Goal: Task Accomplishment & Management: Manage account settings

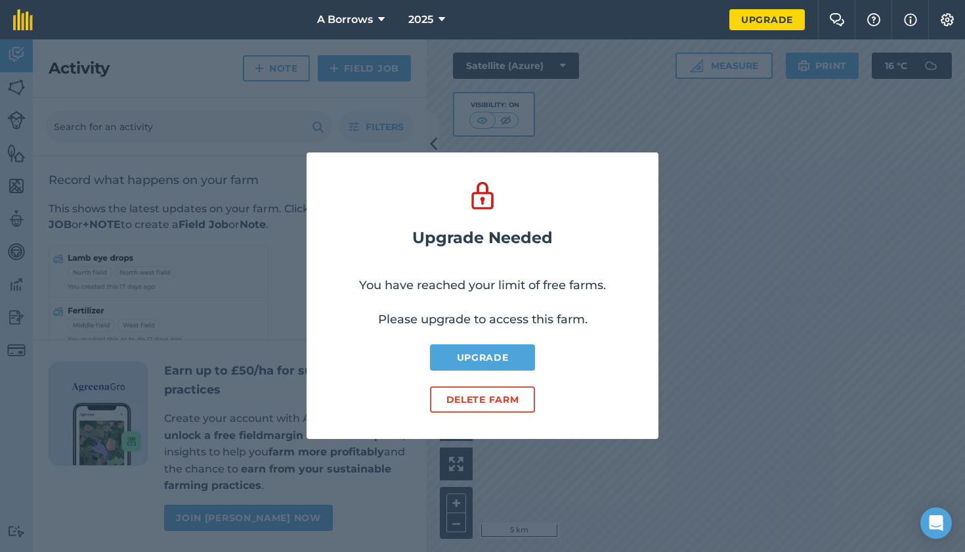
click at [515, 403] on button "Delete farm" at bounding box center [482, 399] width 105 height 26
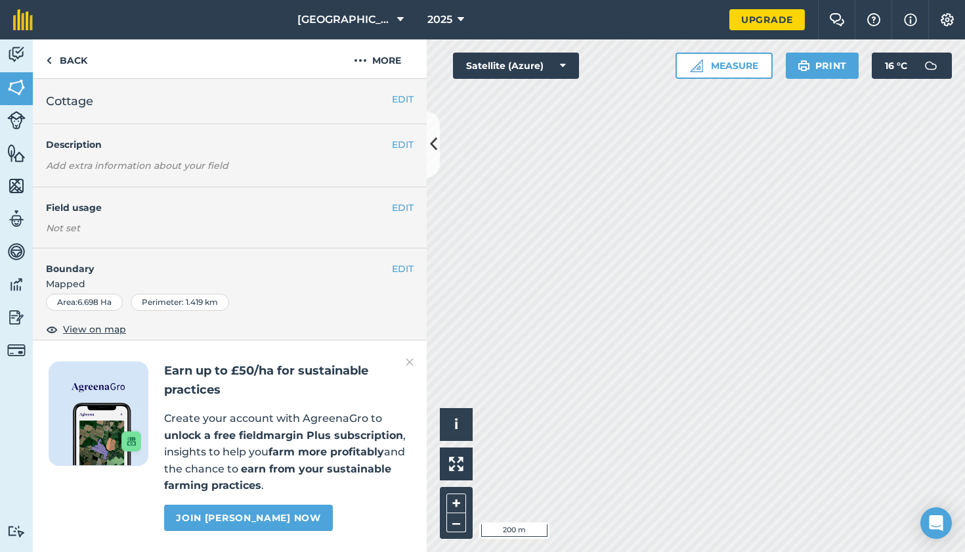
click at [397, 16] on icon at bounding box center [400, 20] width 7 height 16
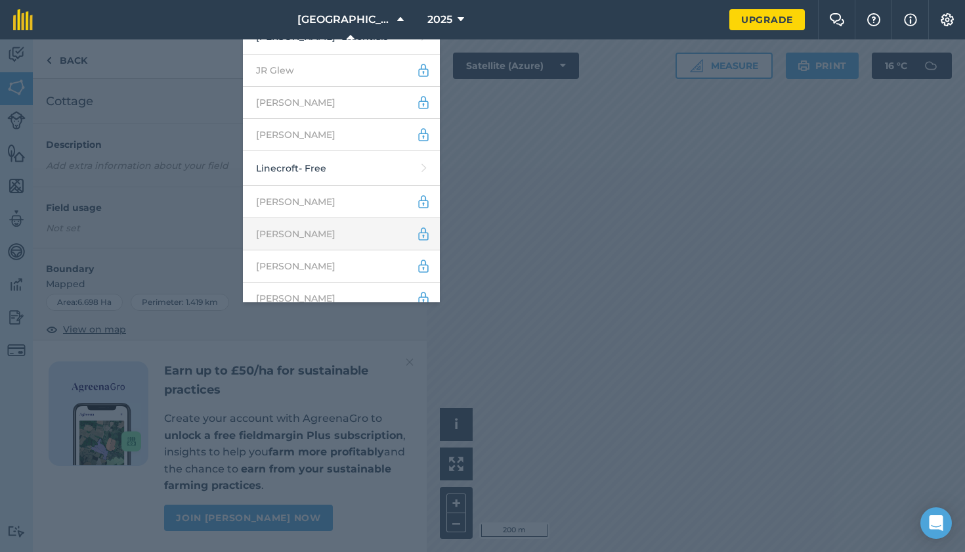
scroll to position [265, 0]
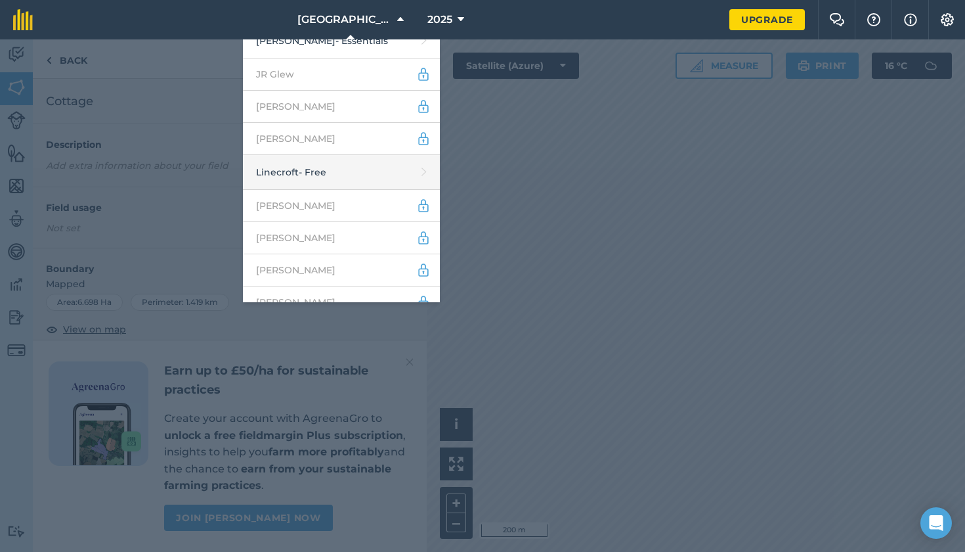
click at [398, 160] on link "Linecroft - Free" at bounding box center [341, 172] width 197 height 35
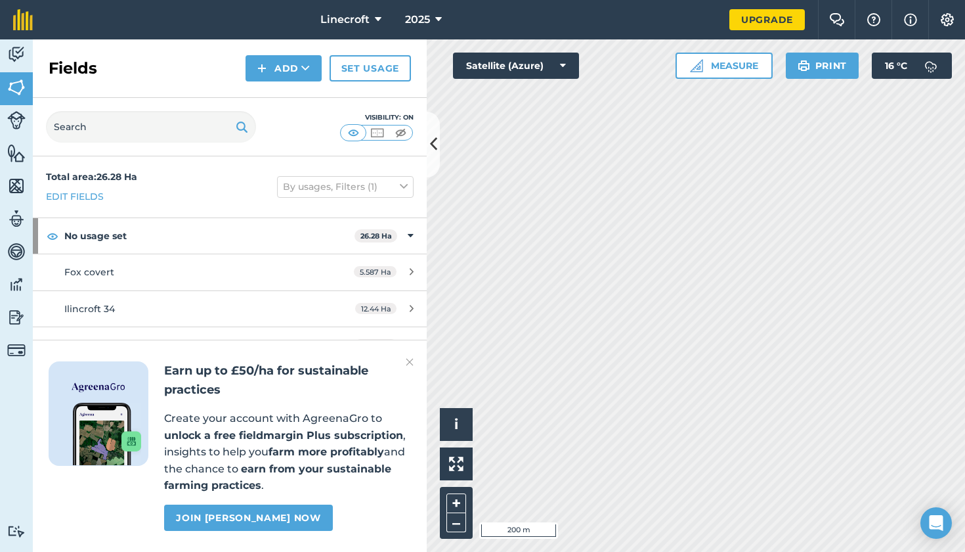
click at [951, 16] on img at bounding box center [948, 19] width 16 height 13
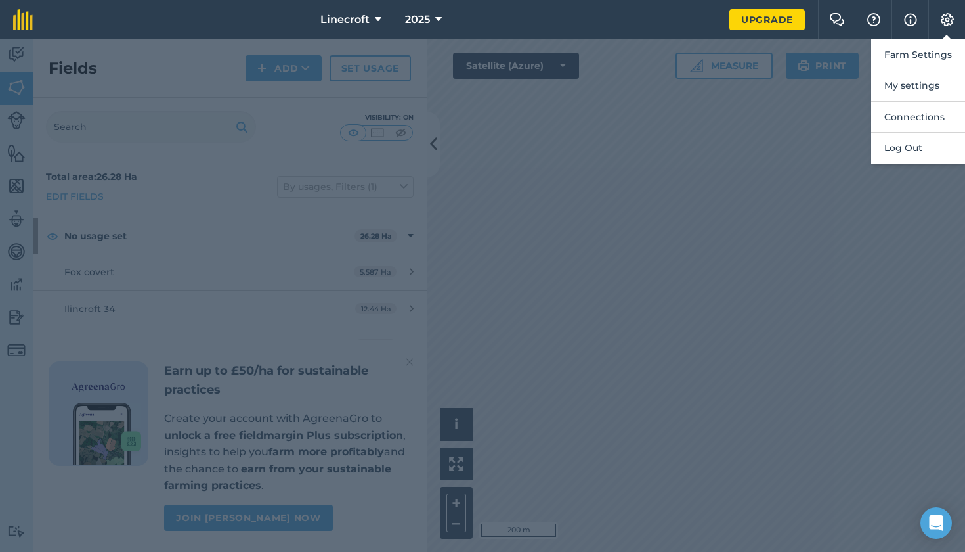
click at [951, 16] on img at bounding box center [948, 19] width 16 height 13
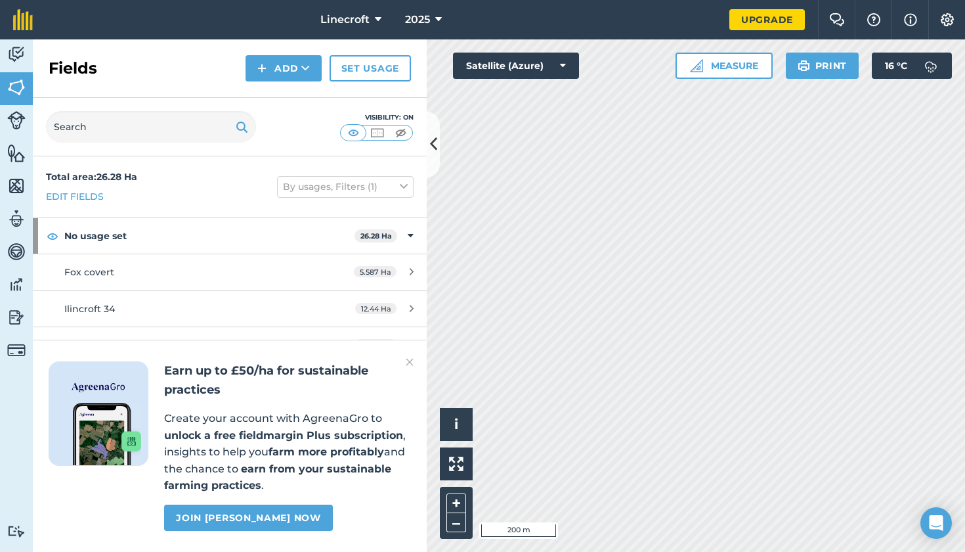
click at [410, 364] on img at bounding box center [410, 362] width 8 height 16
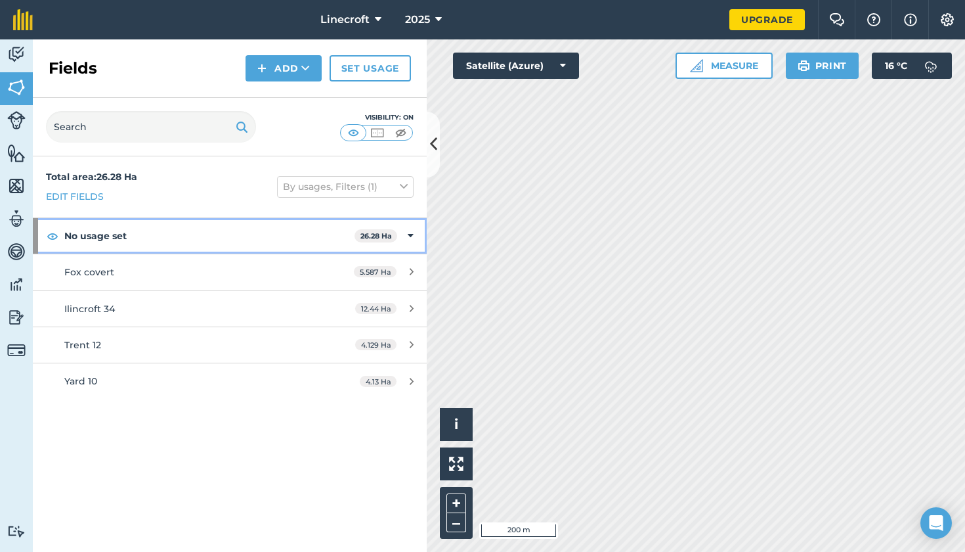
click at [349, 241] on strong "No usage set" at bounding box center [209, 235] width 290 height 35
click at [409, 233] on div "No usage set 26.28 Ha" at bounding box center [230, 235] width 394 height 35
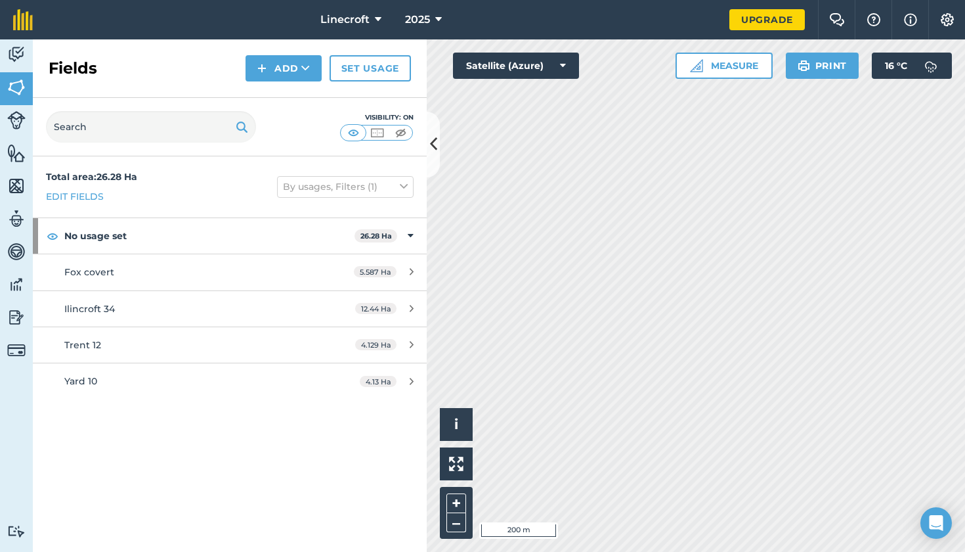
click at [85, 198] on link "Edit fields" at bounding box center [75, 196] width 58 height 14
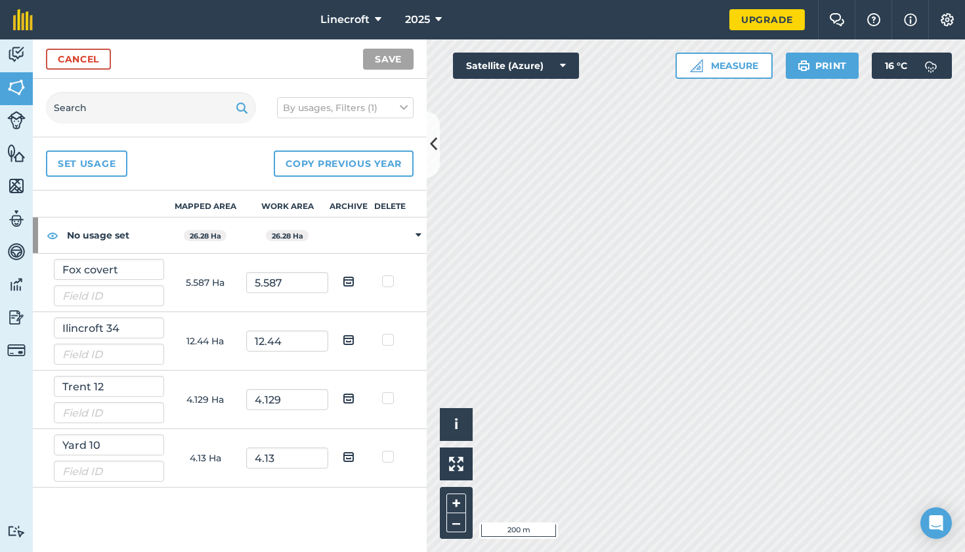
click at [375, 22] on icon at bounding box center [378, 20] width 7 height 16
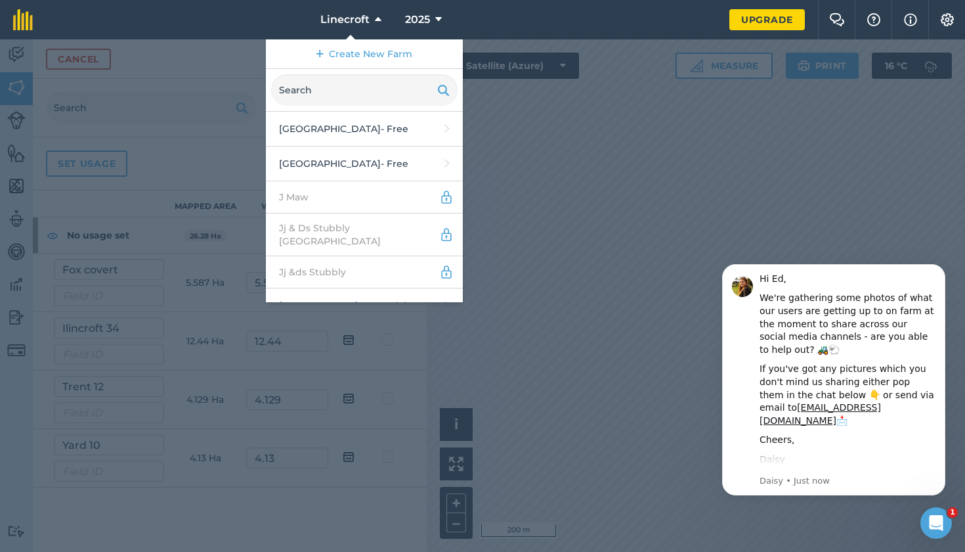
click at [692, 310] on div at bounding box center [482, 295] width 965 height 512
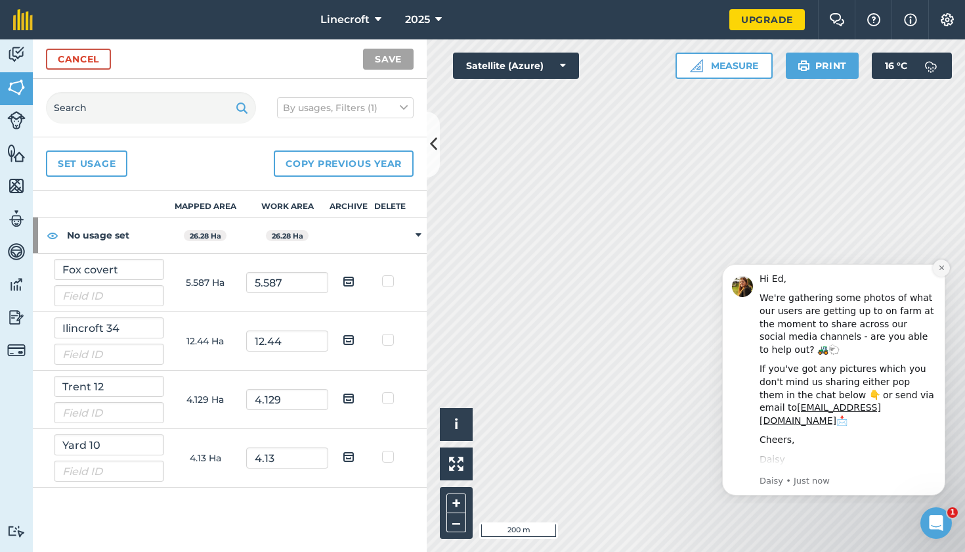
click at [943, 267] on icon "Dismiss notification" at bounding box center [941, 267] width 7 height 7
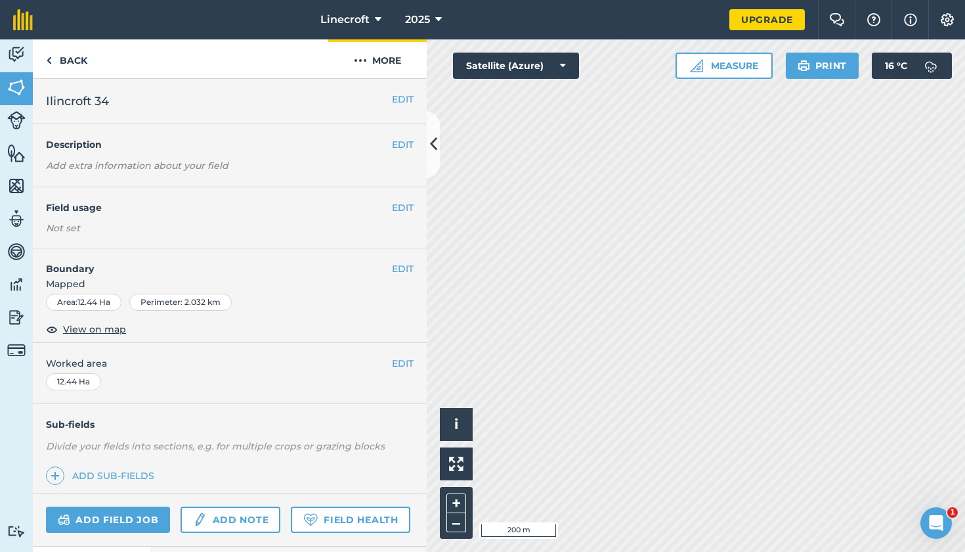
click at [382, 57] on button "More" at bounding box center [377, 58] width 99 height 39
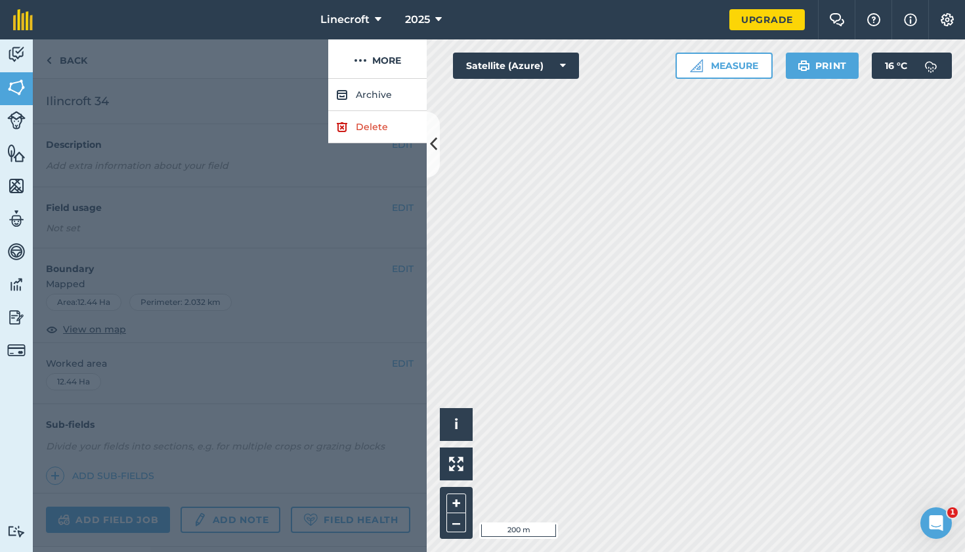
click at [377, 123] on link "Delete" at bounding box center [377, 127] width 99 height 32
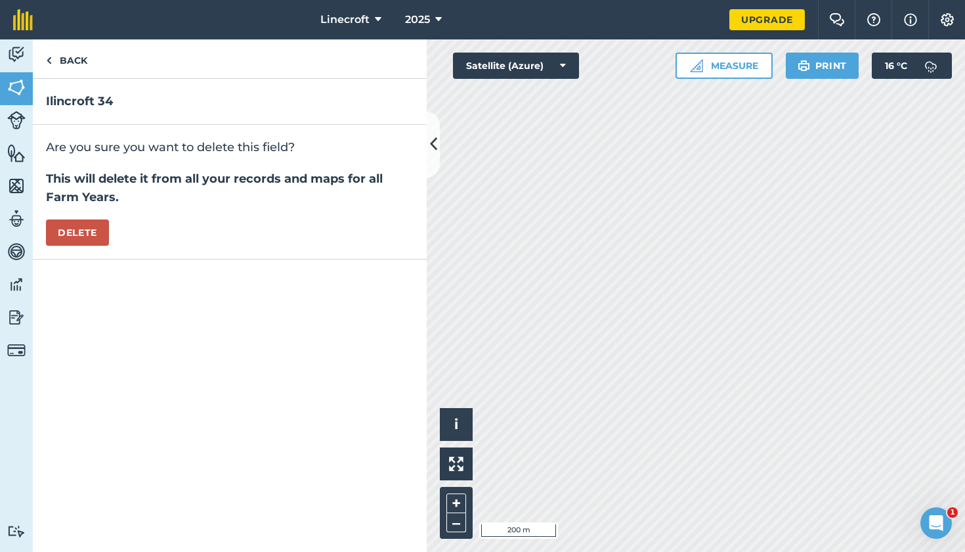
click at [96, 221] on button "Delete" at bounding box center [77, 232] width 63 height 26
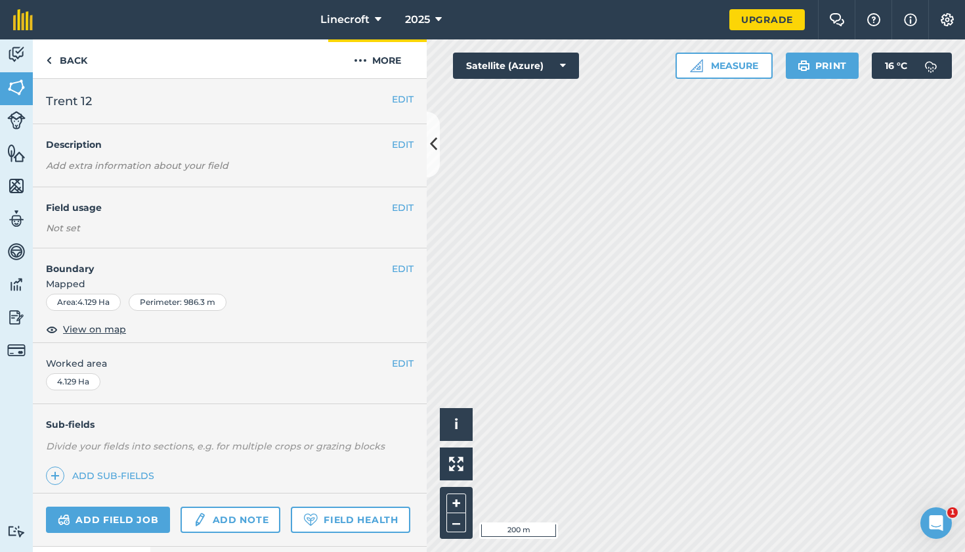
click at [387, 62] on button "More" at bounding box center [377, 58] width 99 height 39
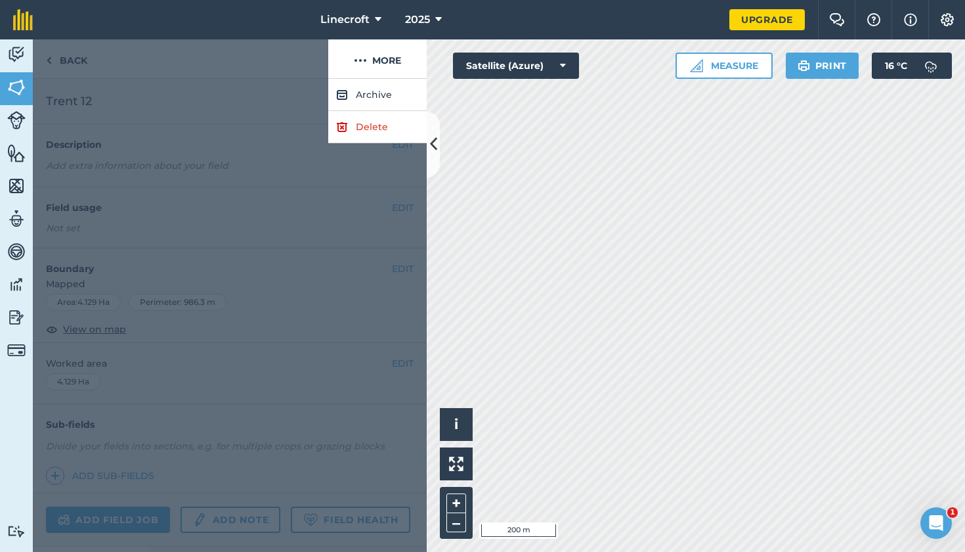
click at [379, 125] on link "Delete" at bounding box center [377, 127] width 99 height 32
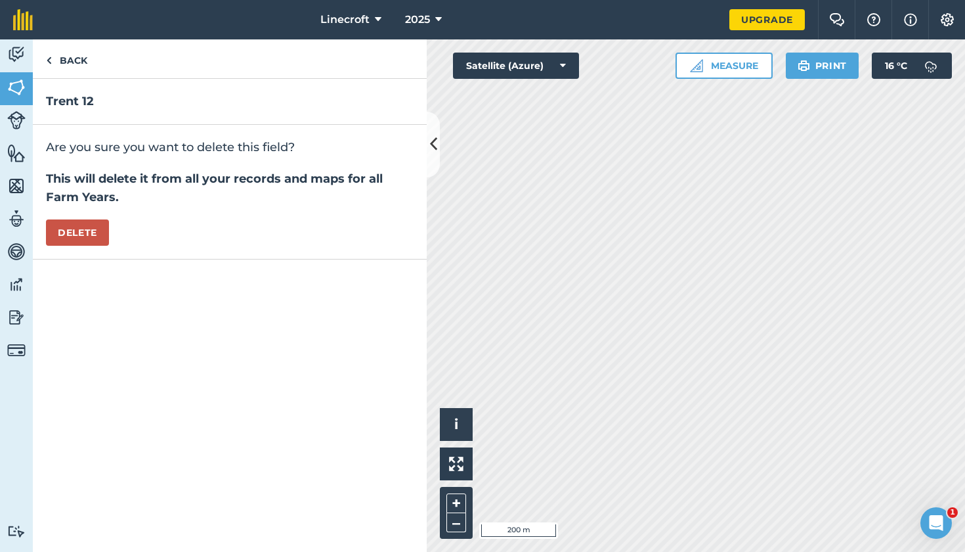
click at [98, 235] on button "Delete" at bounding box center [77, 232] width 63 height 26
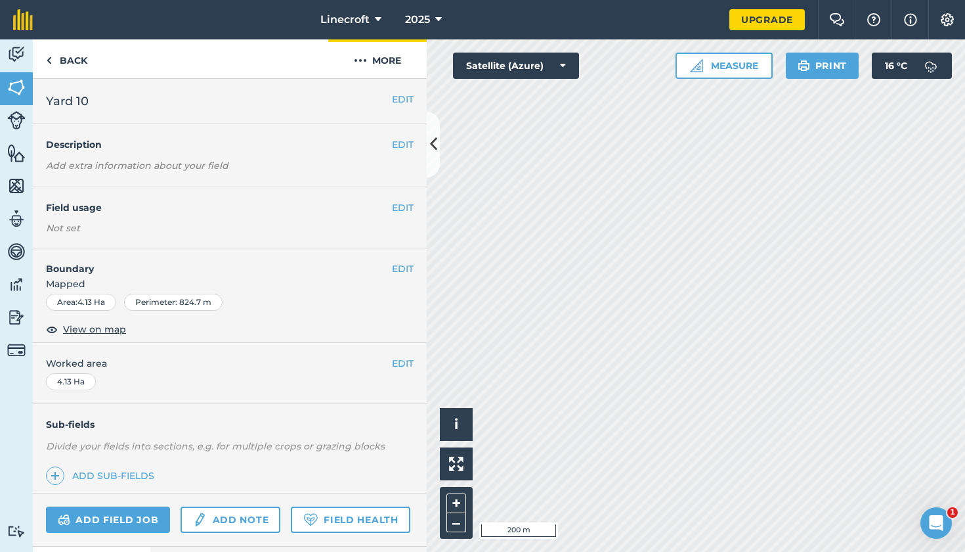
click at [389, 55] on button "More" at bounding box center [377, 58] width 99 height 39
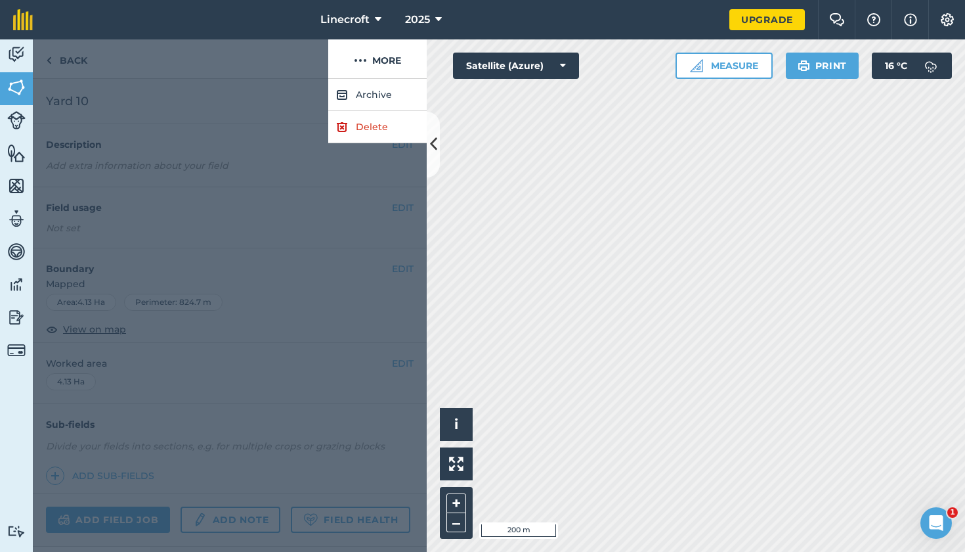
click at [378, 122] on link "Delete" at bounding box center [377, 127] width 99 height 32
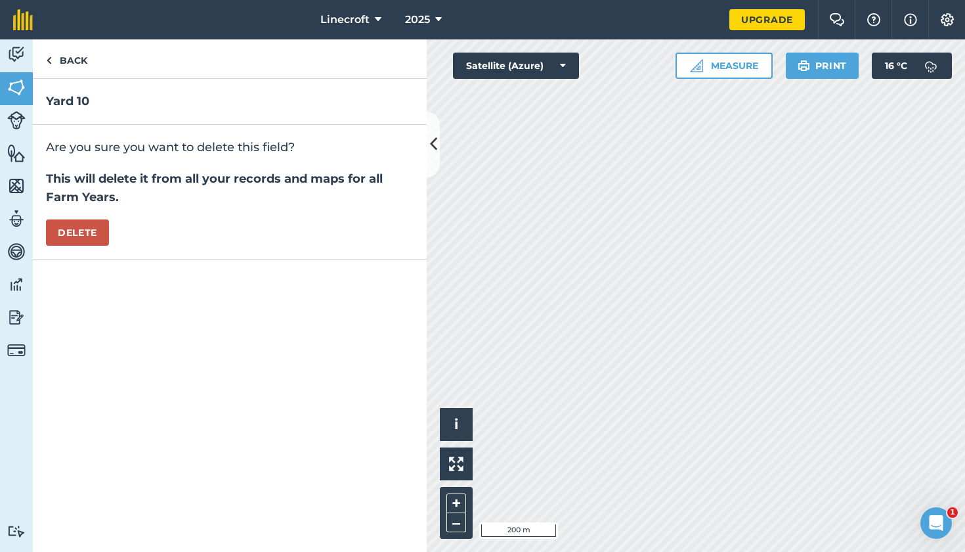
click at [87, 236] on button "Delete" at bounding box center [77, 232] width 63 height 26
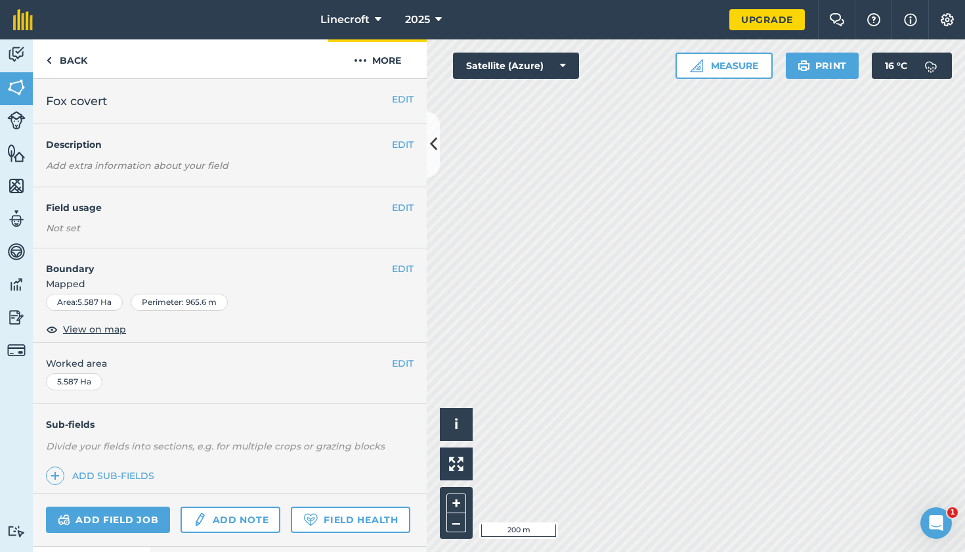
click at [387, 58] on button "More" at bounding box center [377, 58] width 99 height 39
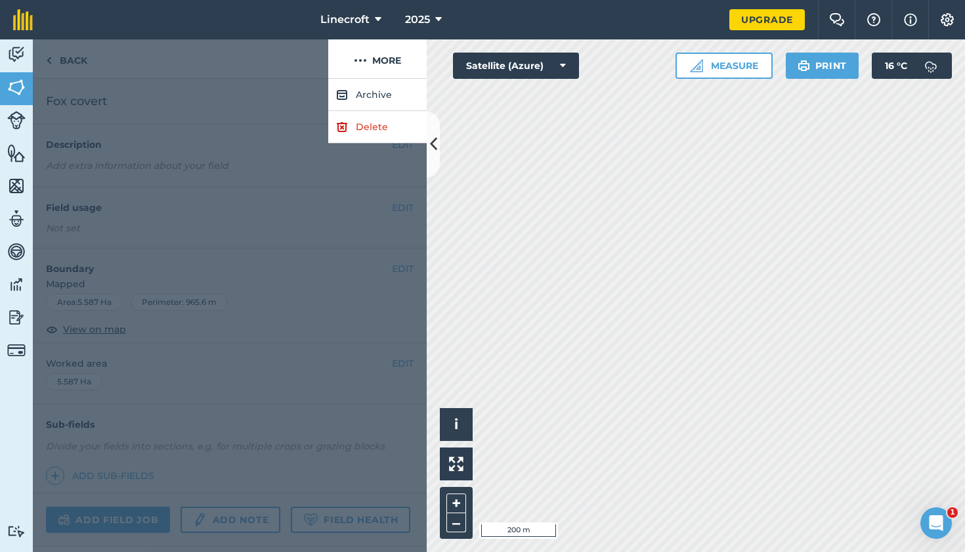
click at [382, 127] on link "Delete" at bounding box center [377, 127] width 99 height 32
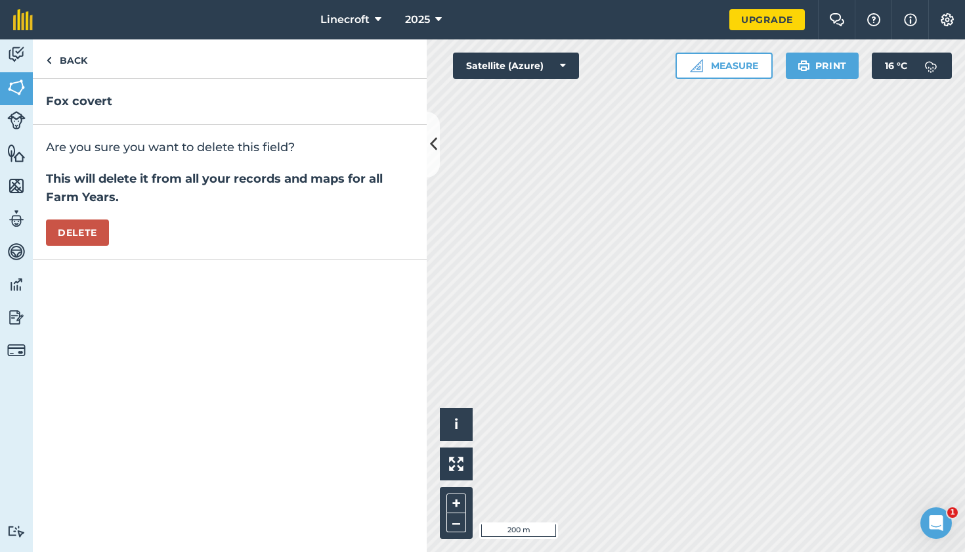
click at [87, 229] on button "Delete" at bounding box center [77, 232] width 63 height 26
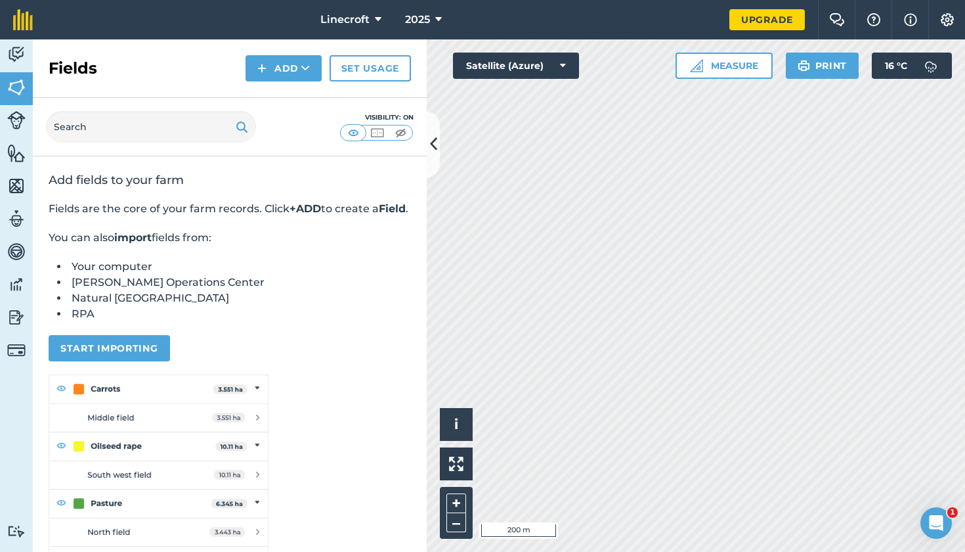
click at [312, 395] on div "Activity Fields Livestock Features Maps Team Vehicles Data Reporting Billing Tu…" at bounding box center [482, 295] width 965 height 512
click at [179, 355] on div "Activity Fields Livestock Features Maps Team Vehicles Data Reporting Billing Tu…" at bounding box center [482, 295] width 965 height 512
click at [264, 284] on div "Activity Fields Livestock Features Maps Team Vehicles Data Reporting Billing Tu…" at bounding box center [482, 295] width 965 height 512
click at [299, 70] on button "Add" at bounding box center [284, 68] width 76 height 26
click at [280, 95] on link "Draw" at bounding box center [284, 97] width 72 height 29
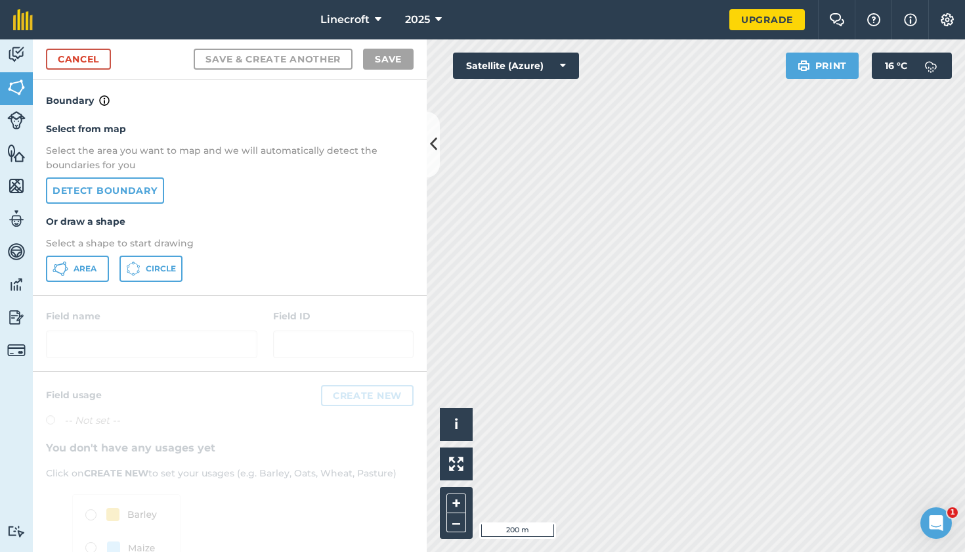
click at [146, 194] on link "Detect boundary" at bounding box center [105, 190] width 118 height 26
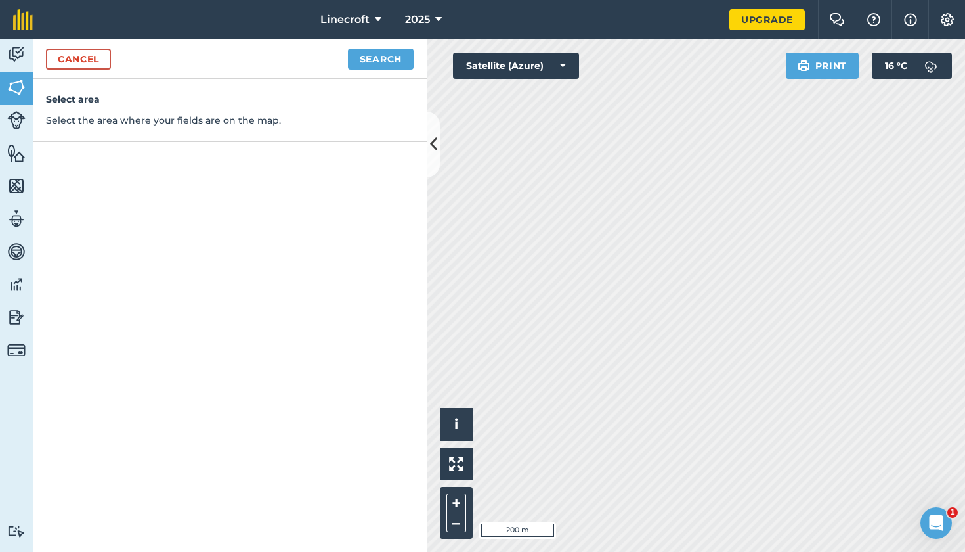
click at [392, 56] on button "Search" at bounding box center [381, 59] width 66 height 21
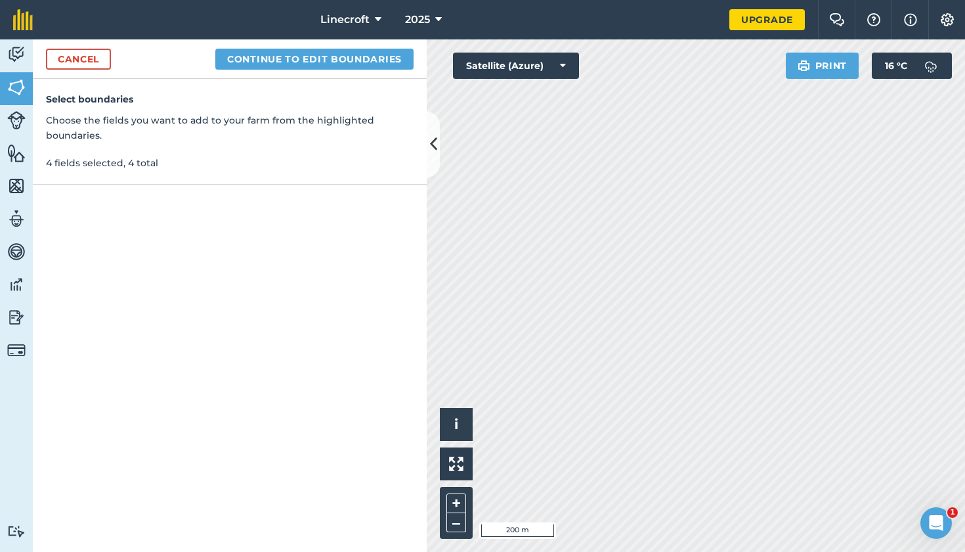
click at [91, 62] on link "Cancel" at bounding box center [78, 59] width 65 height 21
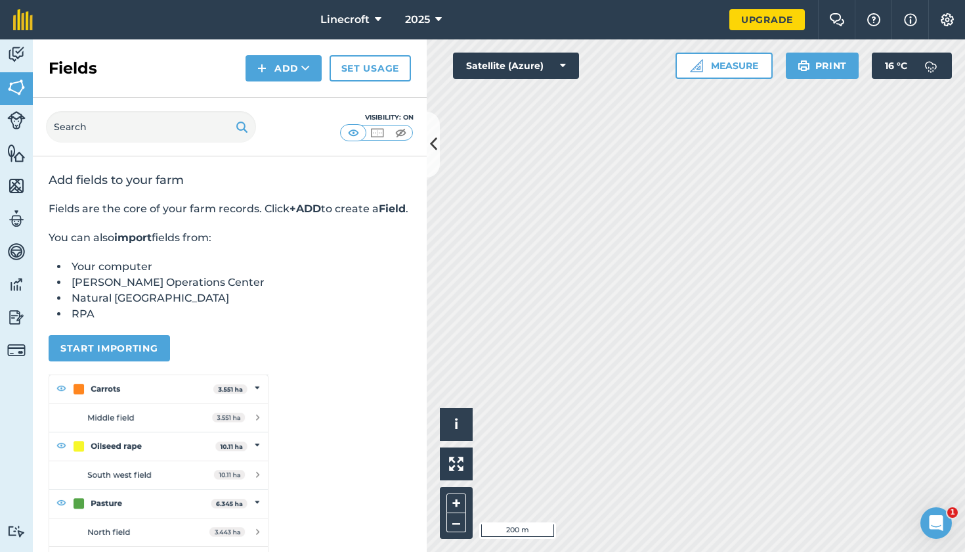
click at [303, 68] on icon at bounding box center [305, 68] width 9 height 13
click at [309, 97] on link "Draw" at bounding box center [284, 97] width 72 height 29
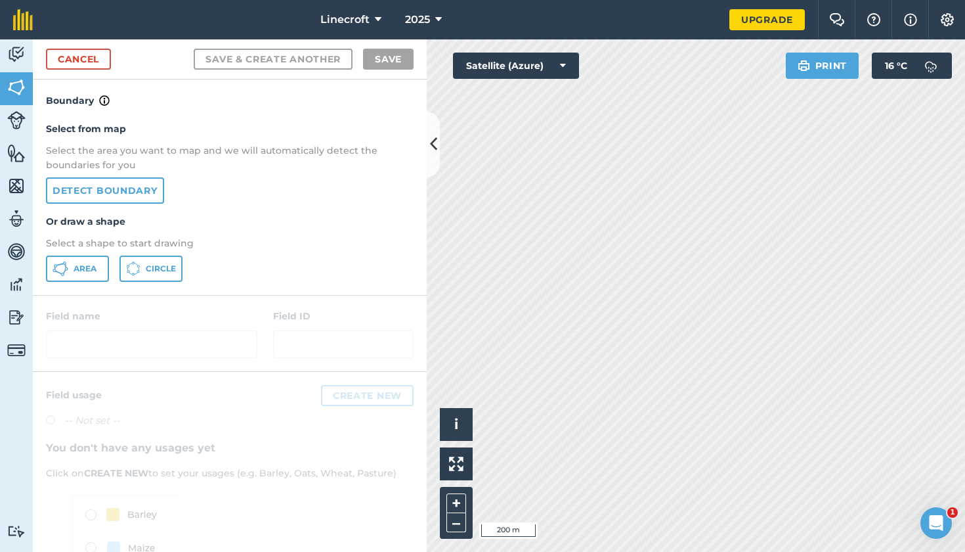
click at [143, 189] on link "Detect boundary" at bounding box center [105, 190] width 118 height 26
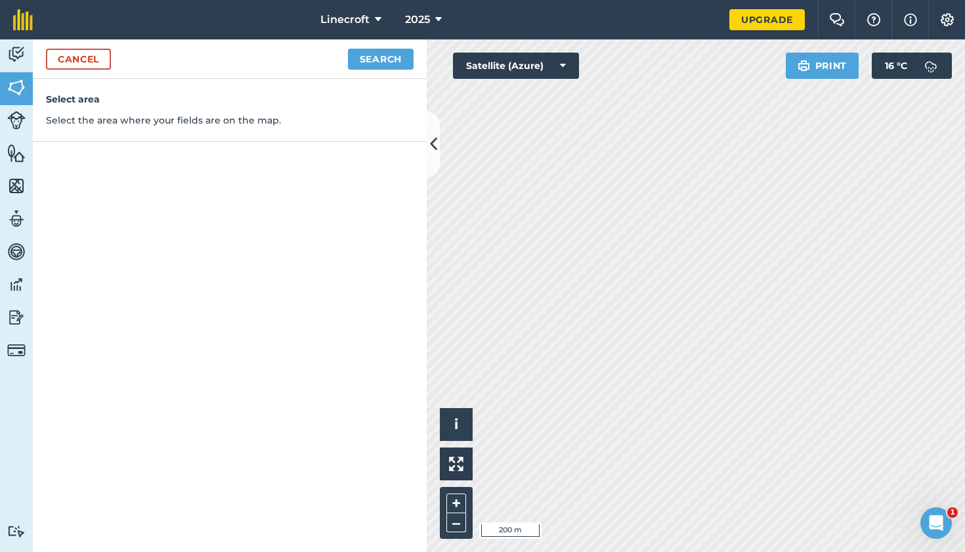
click at [387, 53] on button "Search" at bounding box center [381, 59] width 66 height 21
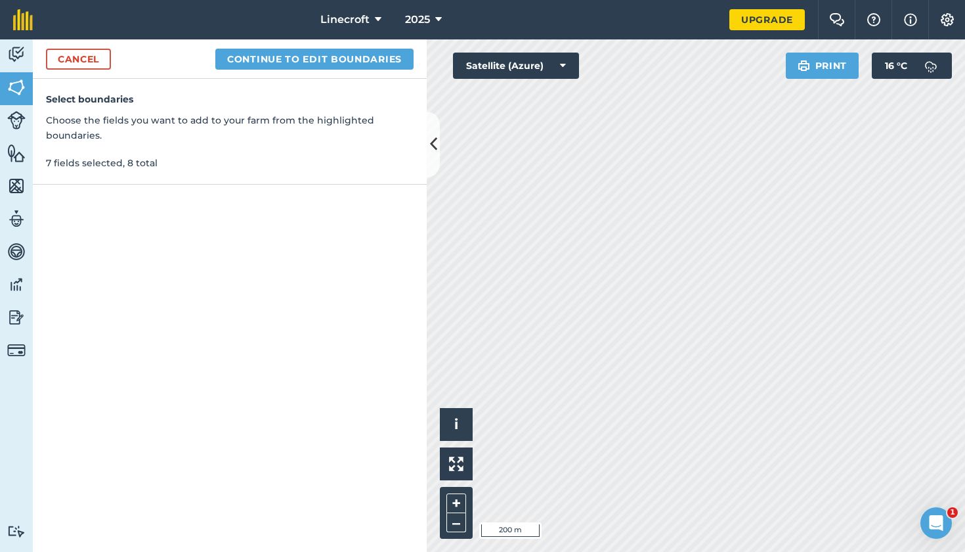
click at [377, 62] on button "Continue to edit boundaries" at bounding box center [314, 59] width 198 height 21
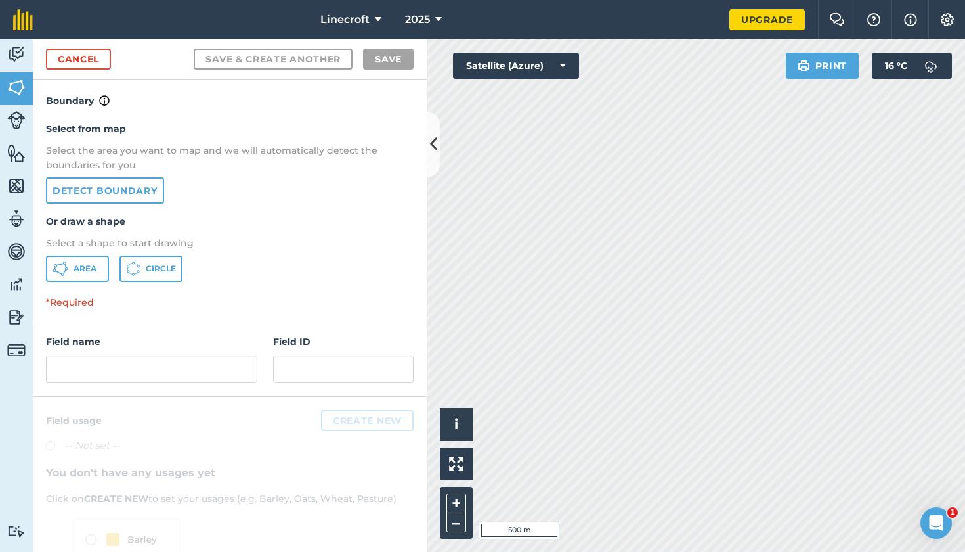
click at [141, 194] on link "Detect boundary" at bounding box center [105, 190] width 118 height 26
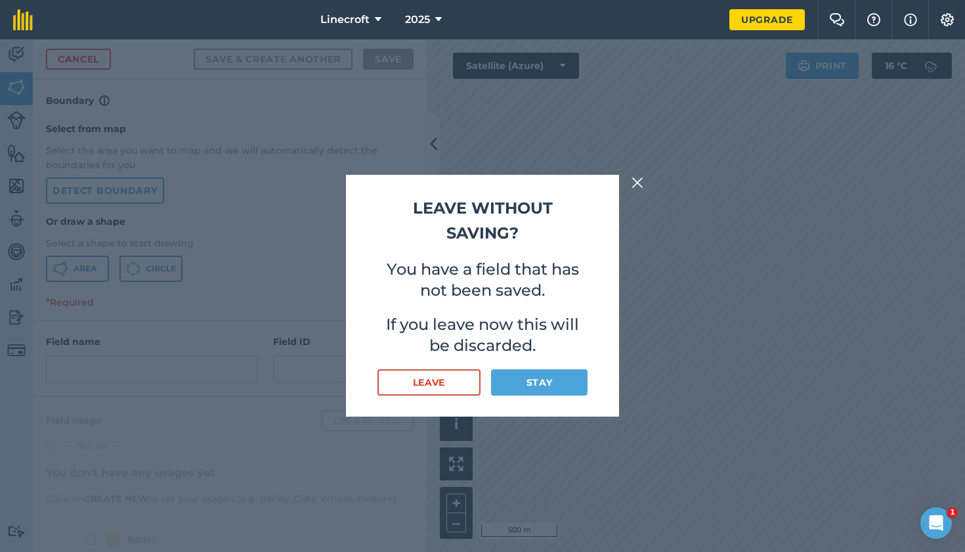
click at [461, 380] on button "Leave" at bounding box center [429, 382] width 103 height 26
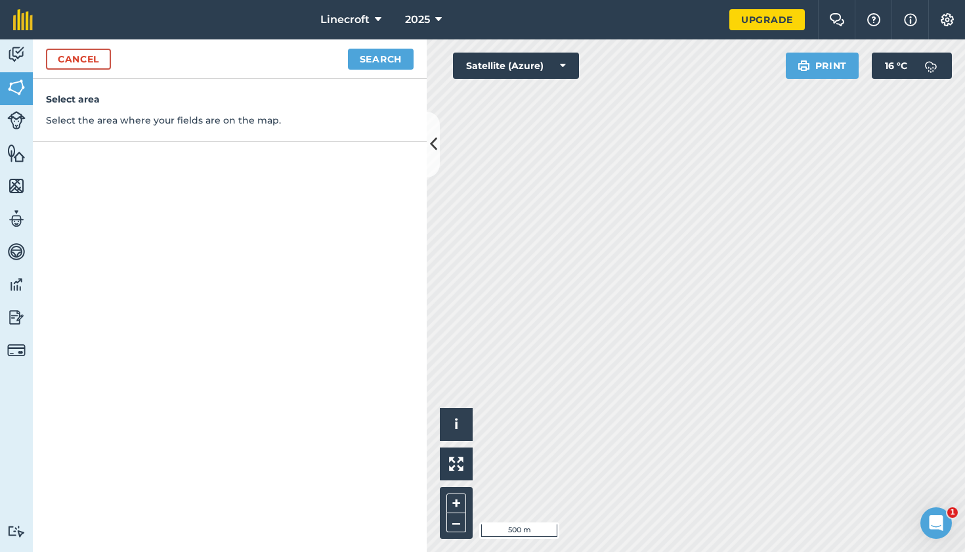
click at [389, 59] on button "Search" at bounding box center [381, 59] width 66 height 21
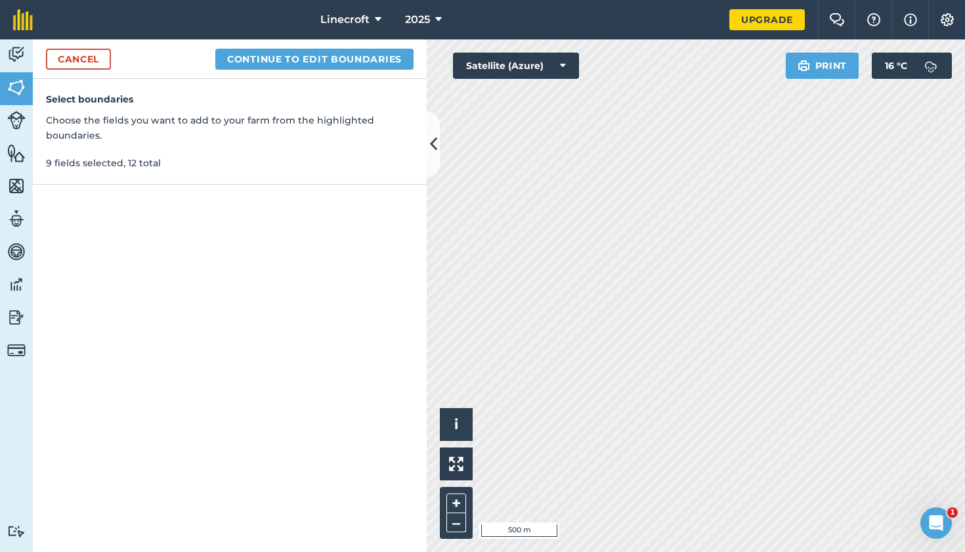
click at [328, 61] on button "Continue to edit boundaries" at bounding box center [314, 59] width 198 height 21
click at [349, 62] on button "Continue to name fields" at bounding box center [329, 59] width 170 height 21
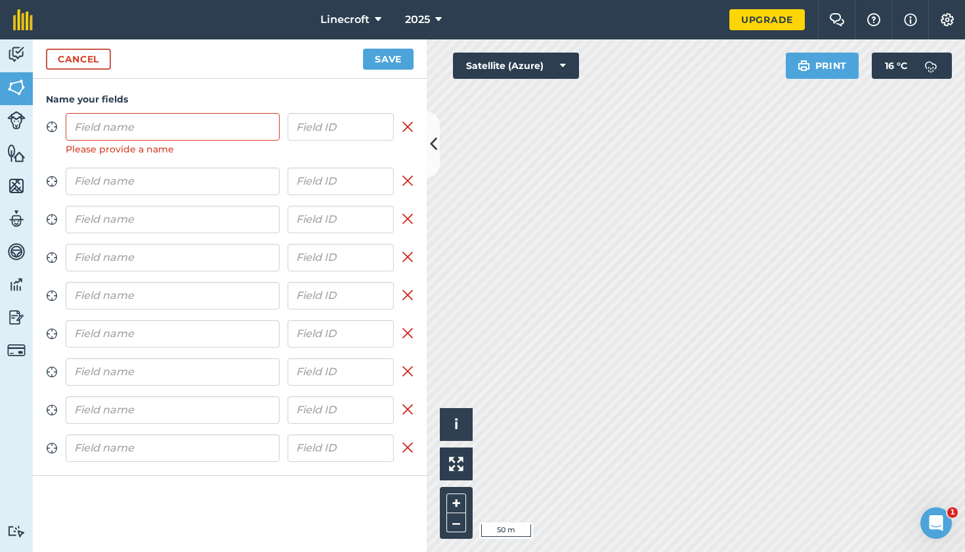
click at [732, 28] on div "Linecroft 2025 Upgrade Farm Chat Help Info Settings Map printing is not availab…" at bounding box center [482, 276] width 965 height 552
click at [195, 121] on input "text" at bounding box center [173, 127] width 214 height 28
click at [198, 131] on input "text" at bounding box center [173, 127] width 214 height 28
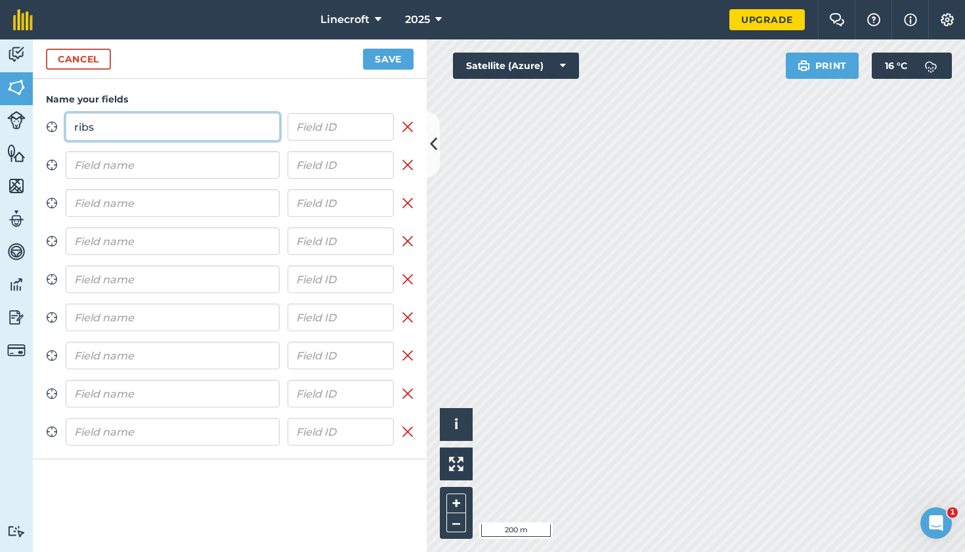
type input "ribs"
click at [271, 169] on input "text" at bounding box center [173, 165] width 214 height 28
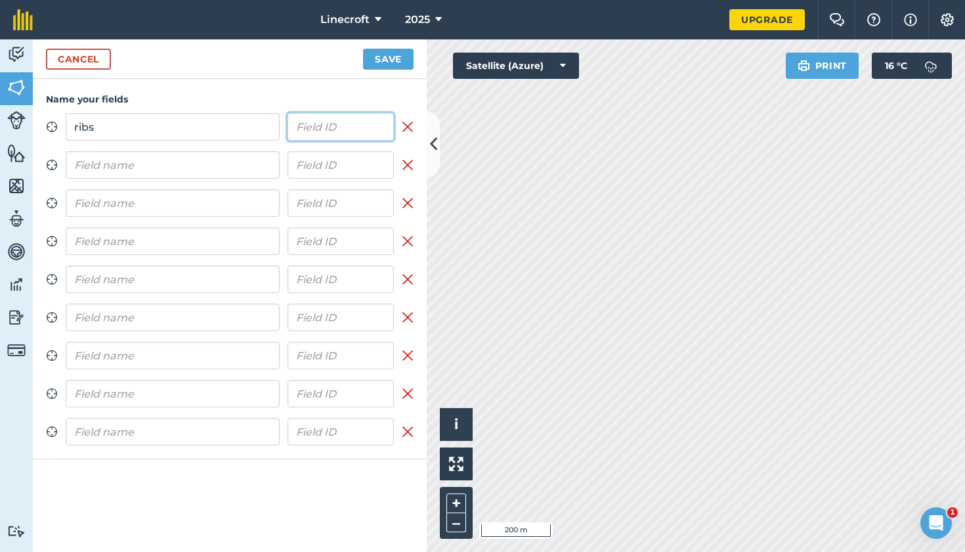
click at [324, 130] on input "text" at bounding box center [341, 127] width 107 height 28
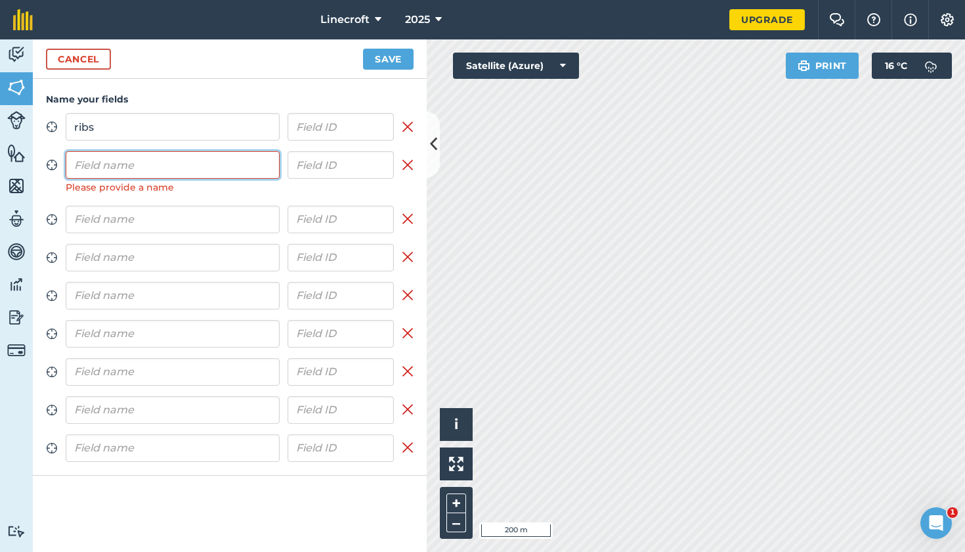
click at [242, 151] on input "text" at bounding box center [173, 165] width 214 height 28
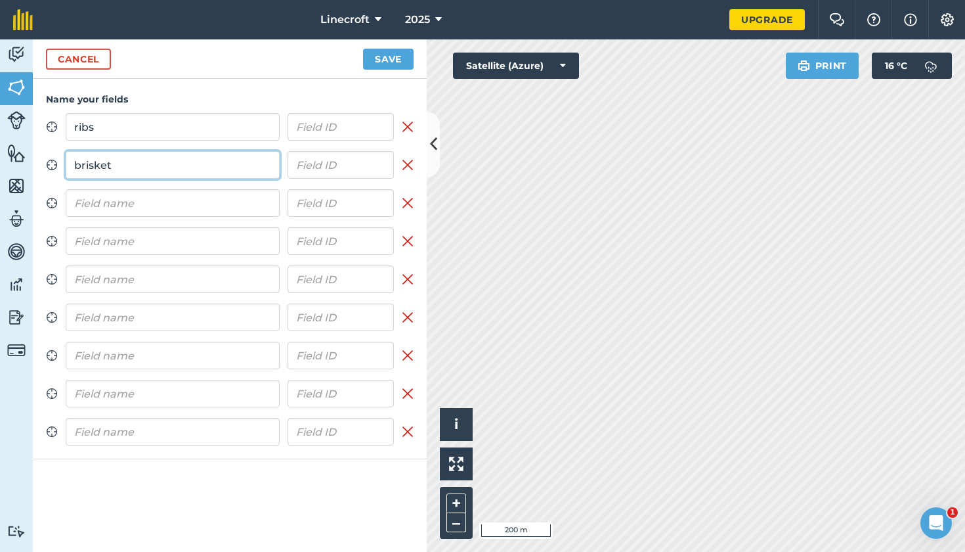
type input "brisket"
click at [238, 202] on input "text" at bounding box center [173, 203] width 214 height 28
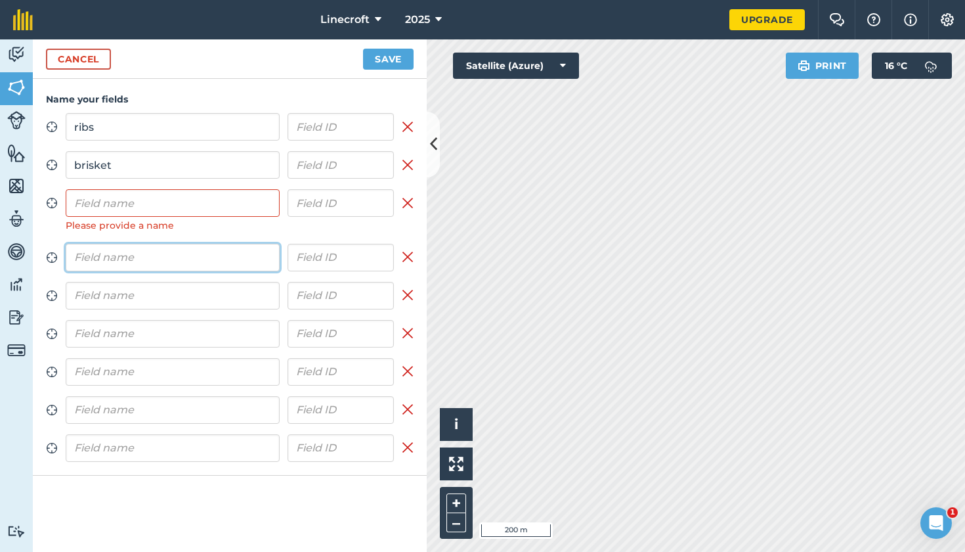
click at [213, 248] on input "text" at bounding box center [173, 258] width 214 height 28
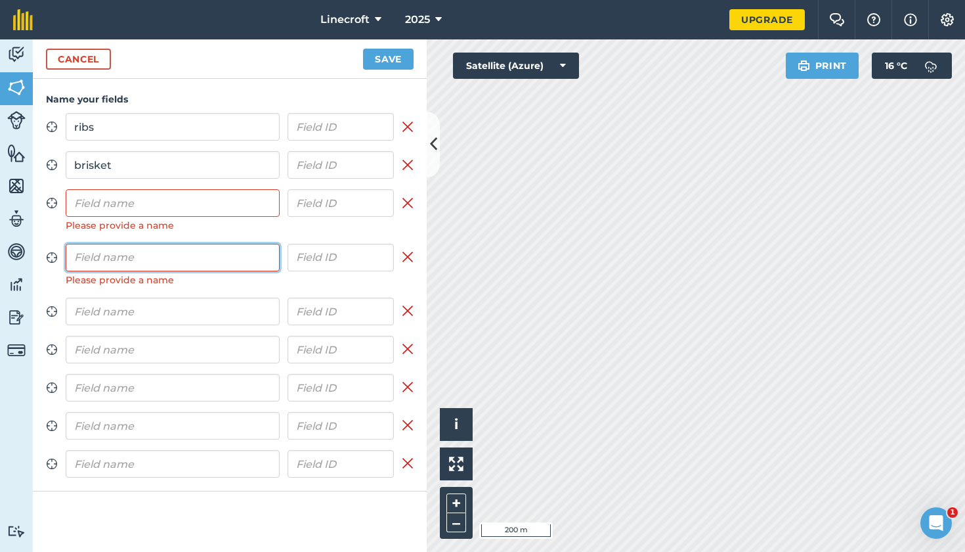
click at [217, 257] on input "text" at bounding box center [173, 258] width 214 height 28
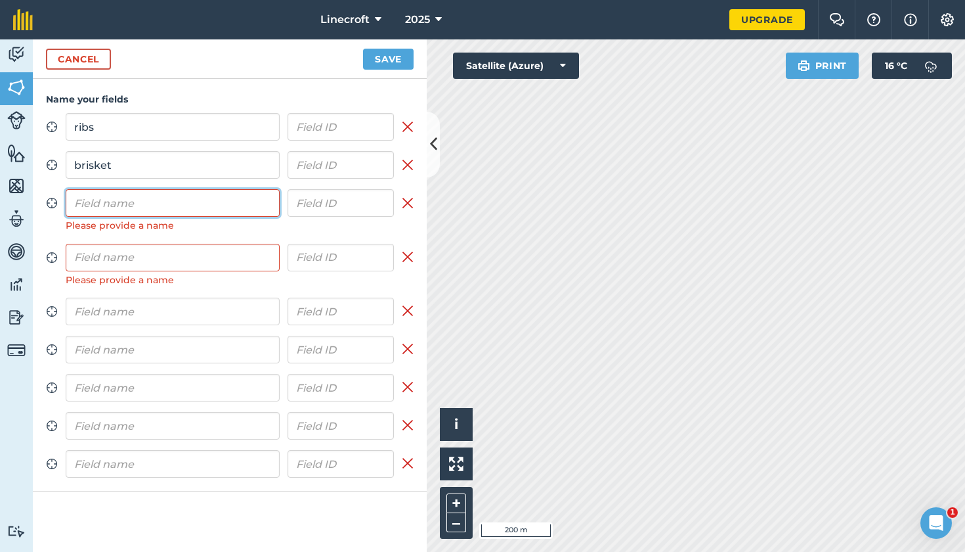
click at [213, 202] on input "text" at bounding box center [173, 203] width 214 height 28
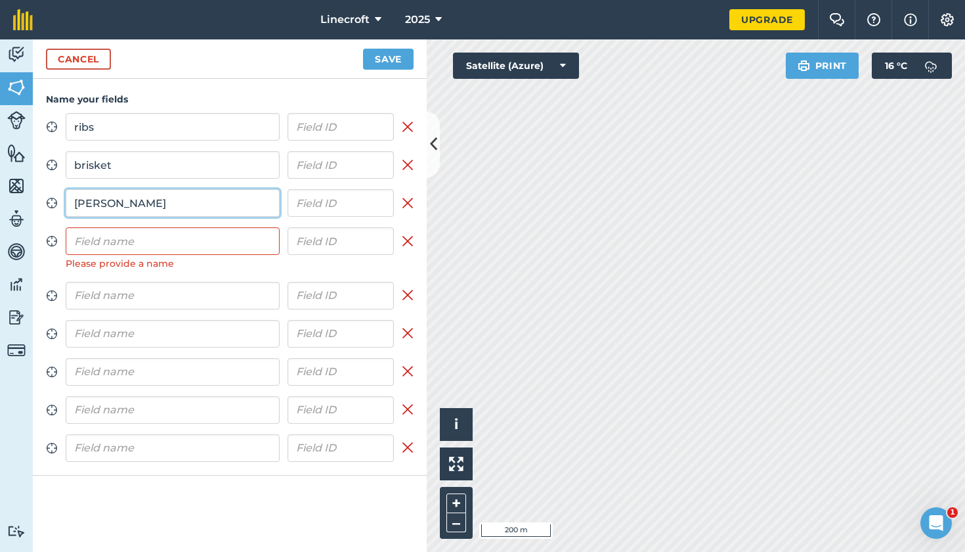
type input "chuck"
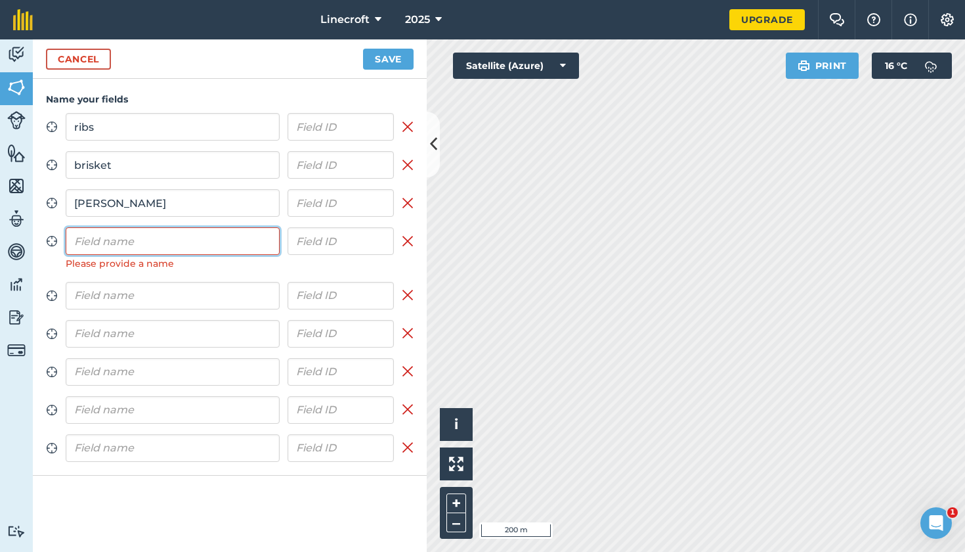
click at [152, 242] on input "text" at bounding box center [173, 241] width 214 height 28
click at [204, 246] on input "text" at bounding box center [173, 241] width 214 height 28
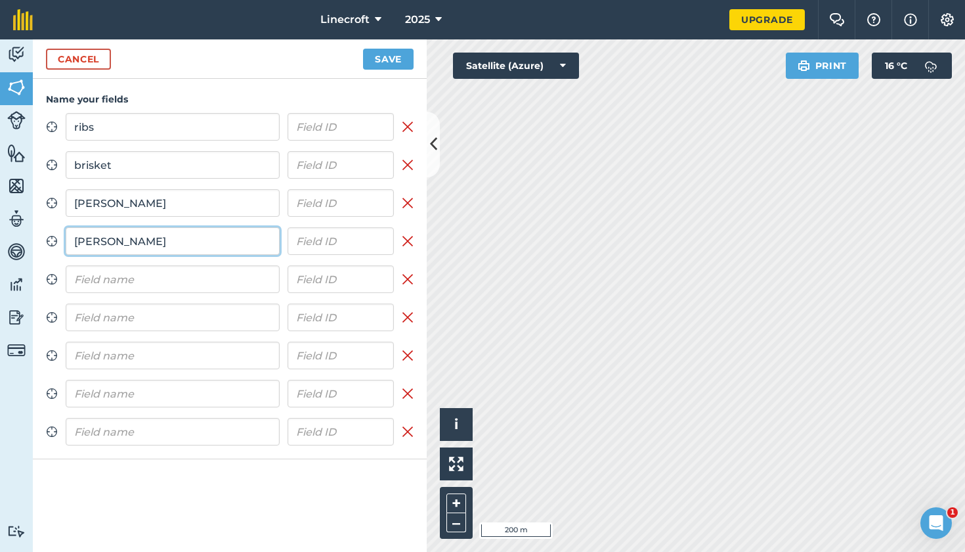
type input "chuck"
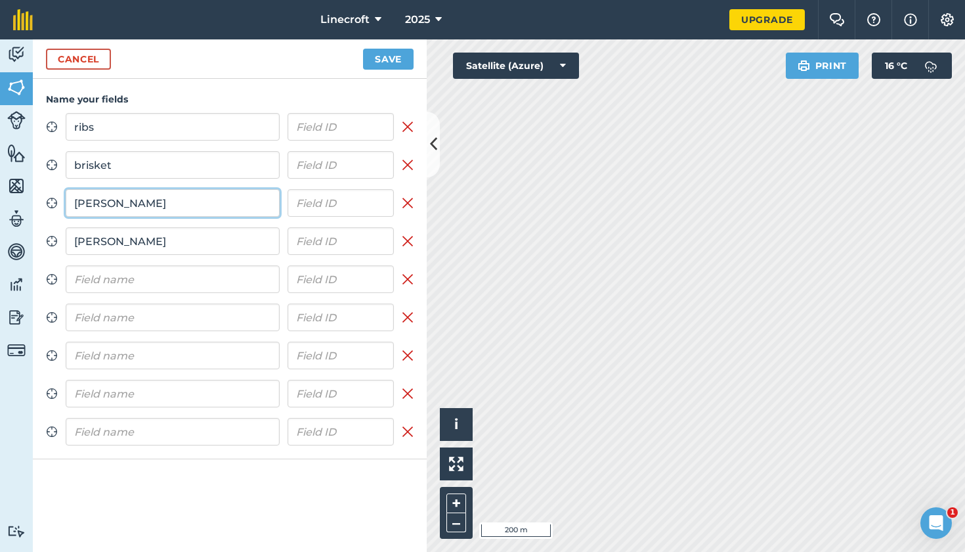
click at [189, 203] on input "chuck" at bounding box center [173, 203] width 214 height 28
type input "shin"
click at [338, 504] on div "Name your fields Zoom to field ribs Remove field Zoom to field brisket Remove f…" at bounding box center [230, 315] width 394 height 473
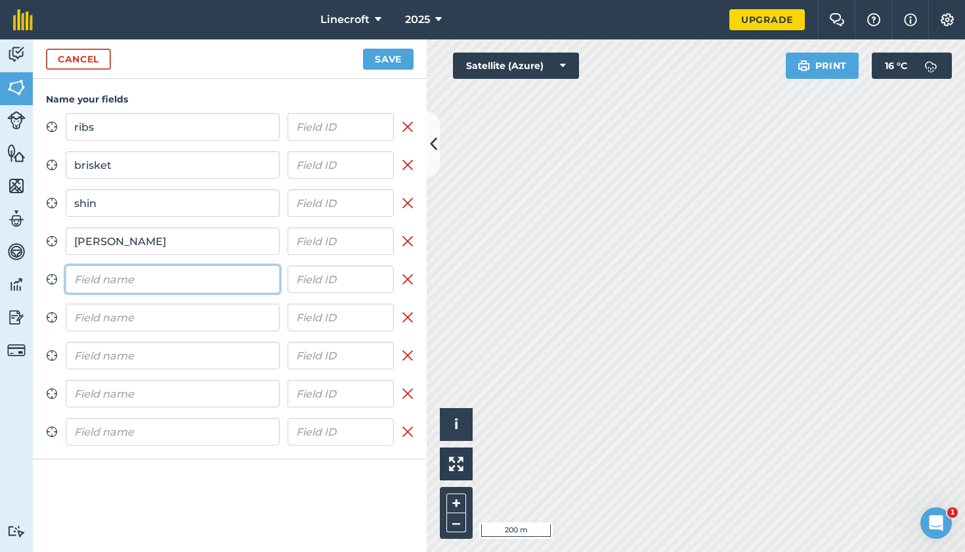
click at [210, 284] on input "text" at bounding box center [173, 279] width 214 height 28
click at [209, 319] on div "Zoom to field ribs Remove field Zoom to field brisket Remove field Zoom to fiel…" at bounding box center [230, 279] width 368 height 332
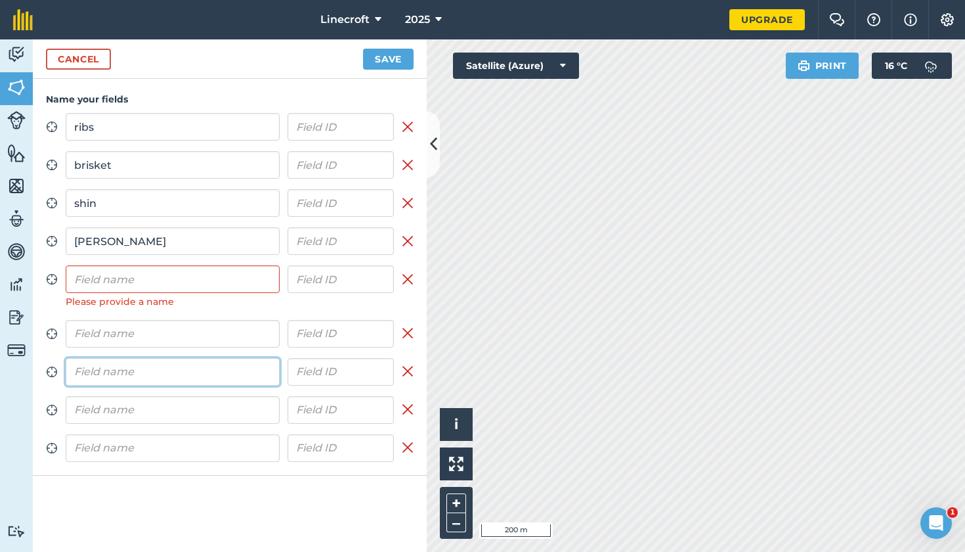
click at [204, 382] on input "text" at bounding box center [173, 372] width 214 height 28
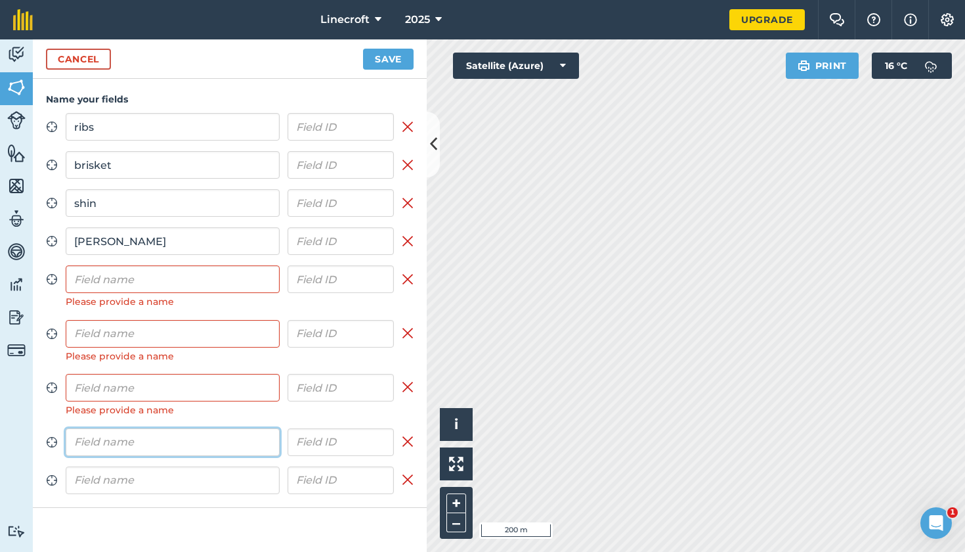
click at [207, 418] on div "Zoom to field ribs Remove field Zoom to field brisket Remove field Zoom to fiel…" at bounding box center [230, 303] width 368 height 380
type input "shin"
click at [230, 516] on div "Name your fields Zoom to field ribs Remove field Zoom to field brisket Remove f…" at bounding box center [230, 315] width 394 height 473
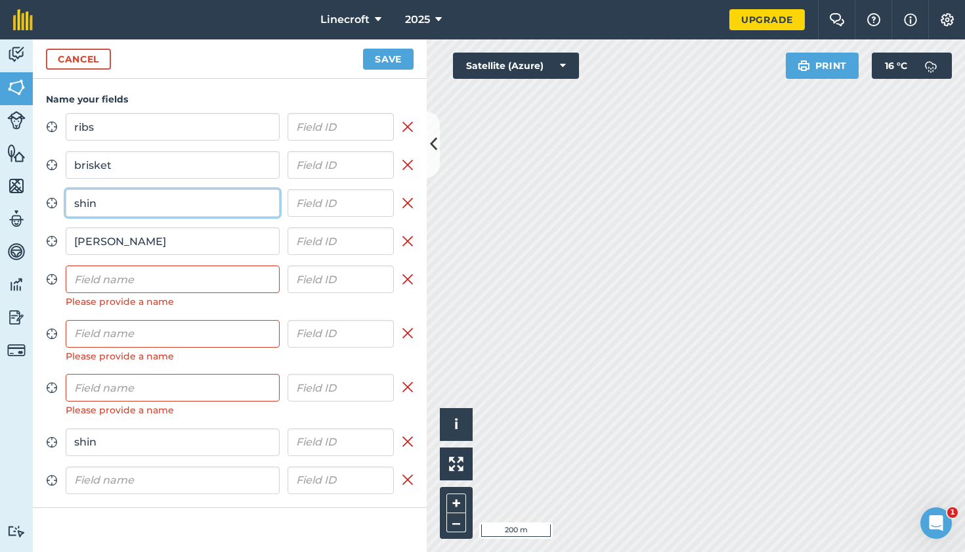
click at [97, 203] on input "shin" at bounding box center [173, 203] width 214 height 28
drag, startPoint x: 97, startPoint y: 203, endPoint x: 68, endPoint y: 207, distance: 29.2
click at [68, 207] on input "shin" at bounding box center [173, 203] width 214 height 28
type input "brisket"
click at [207, 416] on div "Please provide a name" at bounding box center [173, 410] width 214 height 14
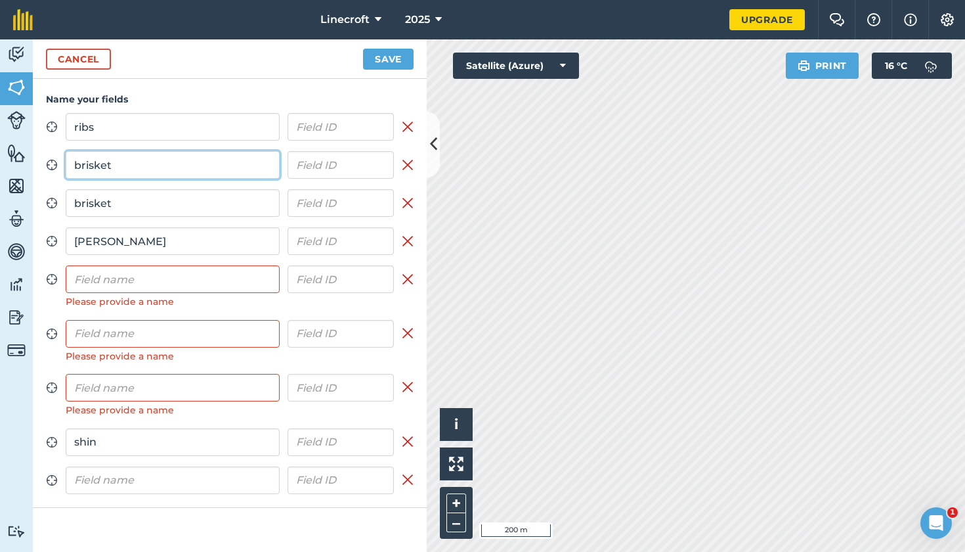
click at [148, 165] on input "brisket" at bounding box center [173, 165] width 214 height 28
type input "b"
click at [84, 167] on input "filet" at bounding box center [173, 165] width 214 height 28
type input "fillet"
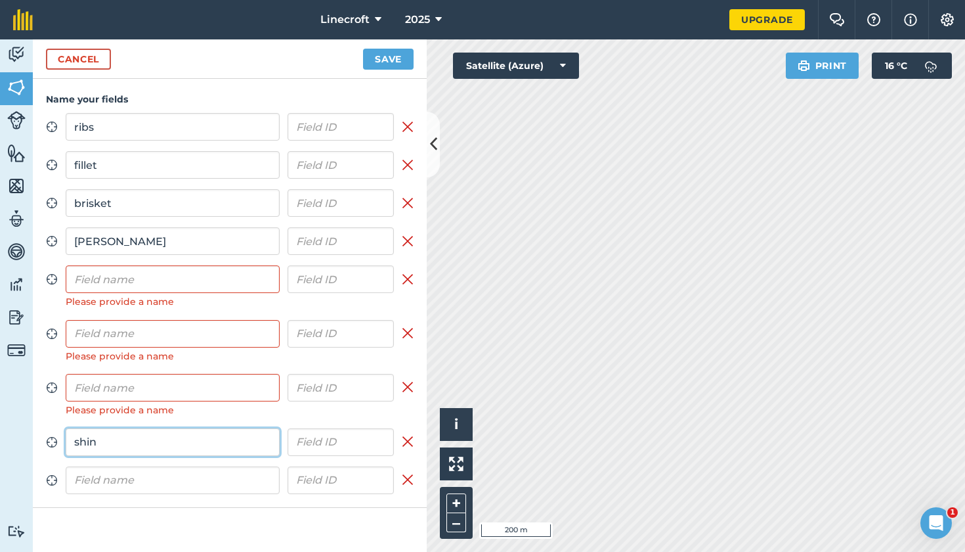
drag, startPoint x: 167, startPoint y: 443, endPoint x: 66, endPoint y: 442, distance: 101.1
click at [66, 442] on input "shin" at bounding box center [173, 442] width 214 height 28
type input "cheek"
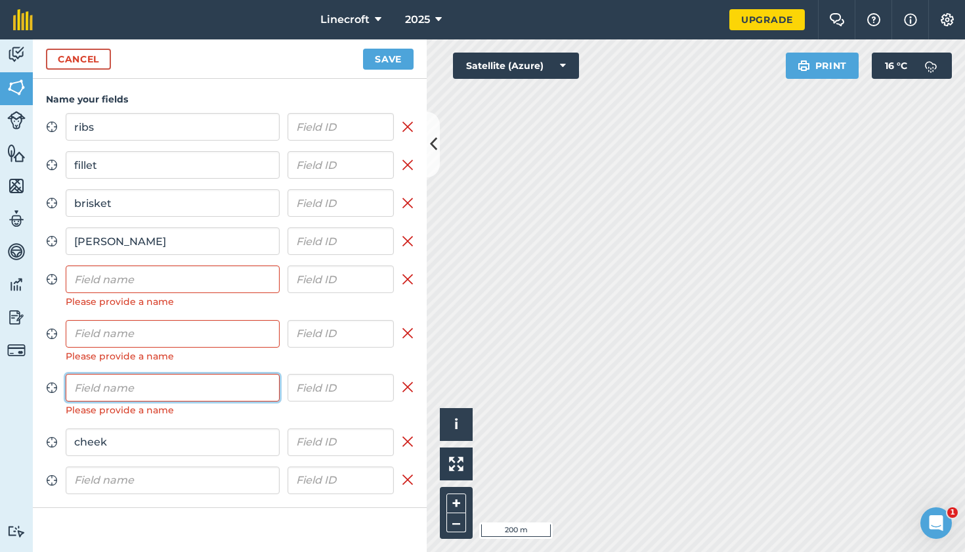
click at [204, 389] on input "text" at bounding box center [173, 388] width 214 height 28
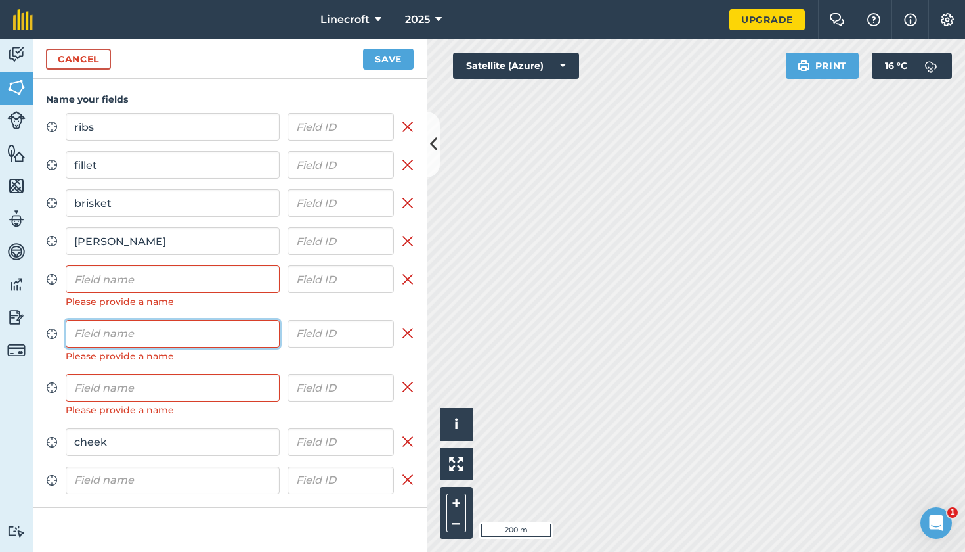
click at [205, 332] on input "text" at bounding box center [173, 334] width 214 height 28
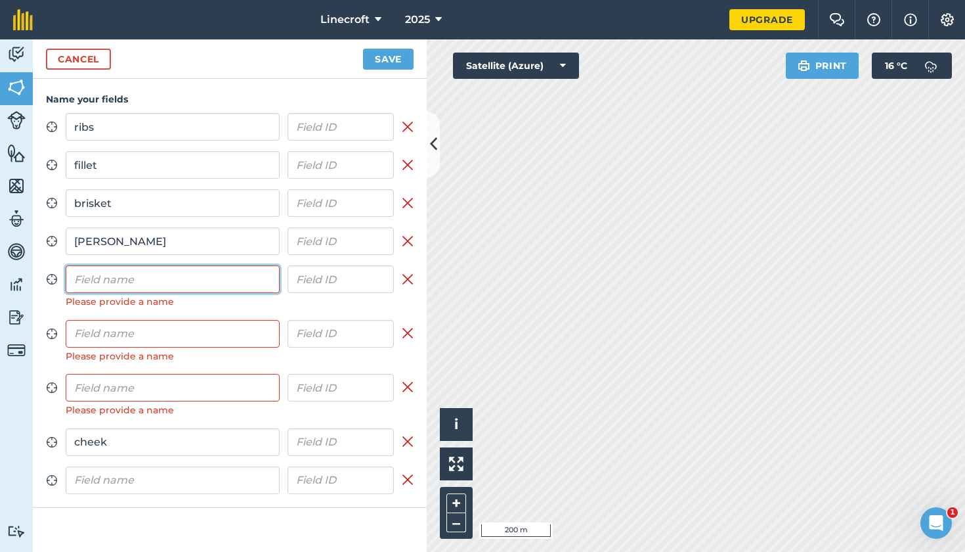
click at [190, 281] on input "text" at bounding box center [173, 279] width 214 height 28
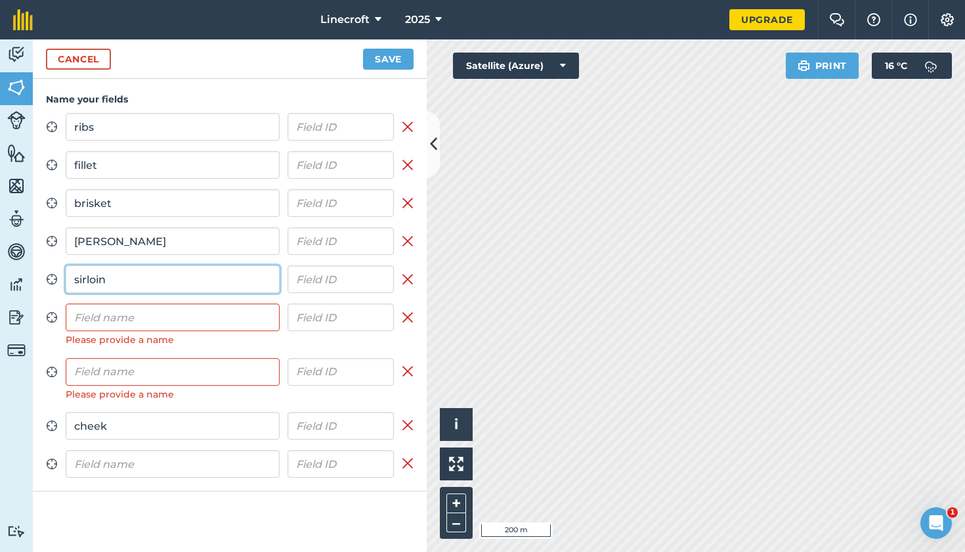
type input "sirloin"
click at [256, 349] on div "Zoom to field ribs Remove field Zoom to field fillet Remove field Zoom to field…" at bounding box center [230, 295] width 368 height 364
click at [217, 316] on input "text" at bounding box center [173, 317] width 214 height 28
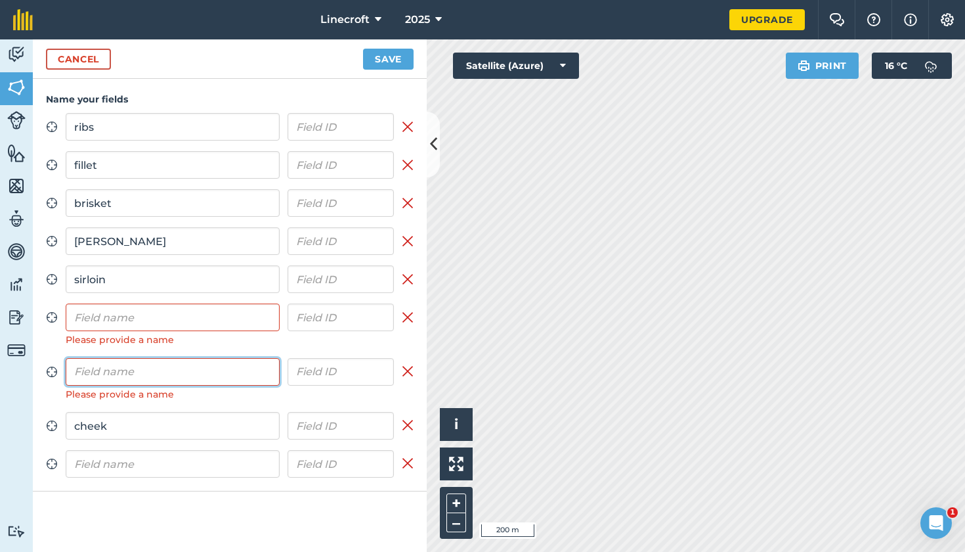
click at [188, 375] on input "text" at bounding box center [173, 372] width 214 height 28
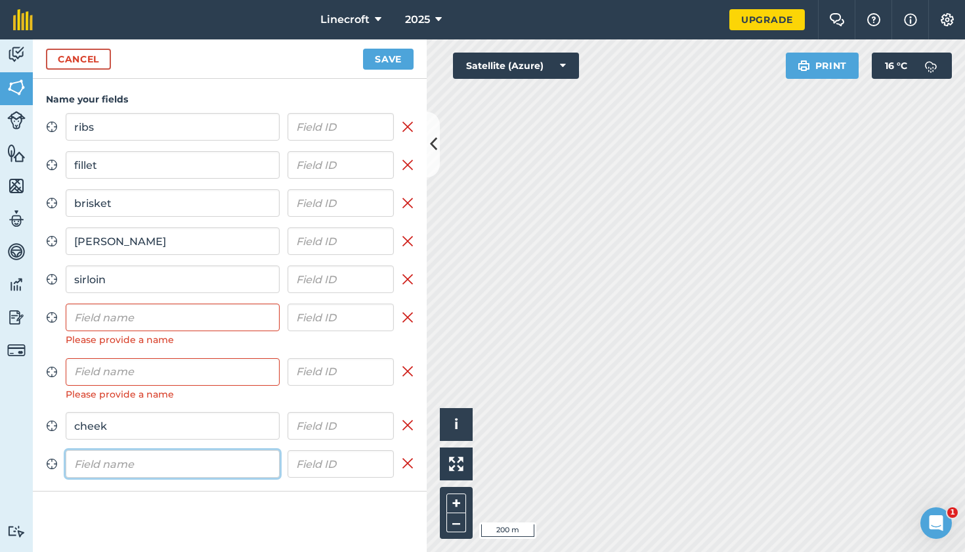
click at [179, 457] on input "text" at bounding box center [173, 464] width 214 height 28
type input "r"
type input "top rump"
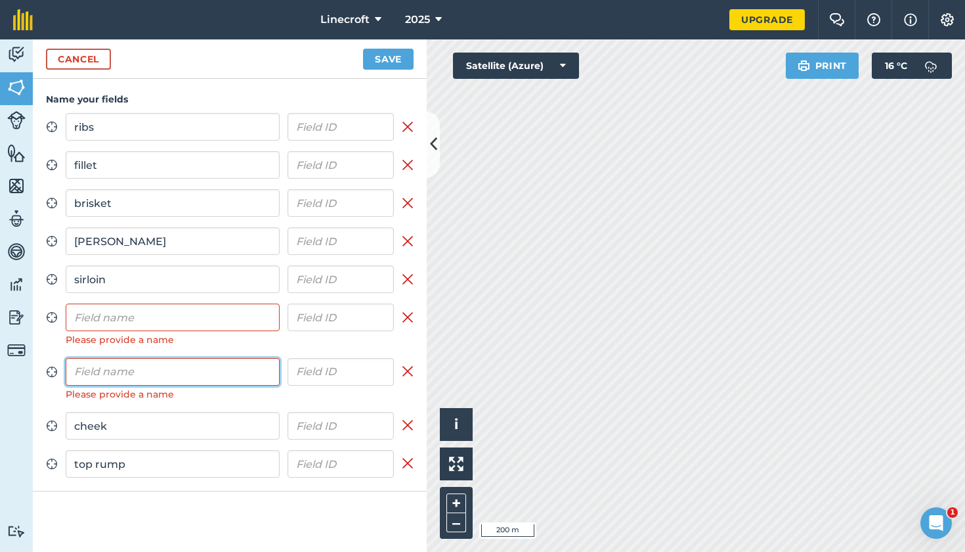
click at [242, 376] on input "text" at bounding box center [173, 372] width 214 height 28
click at [234, 320] on input "text" at bounding box center [173, 317] width 214 height 28
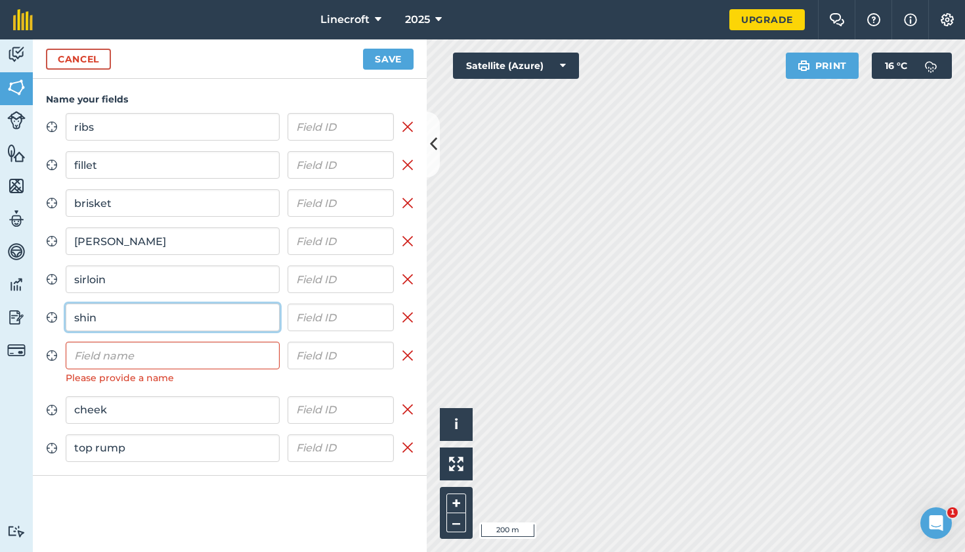
type input "shin"
click at [130, 355] on input "text" at bounding box center [173, 356] width 214 height 28
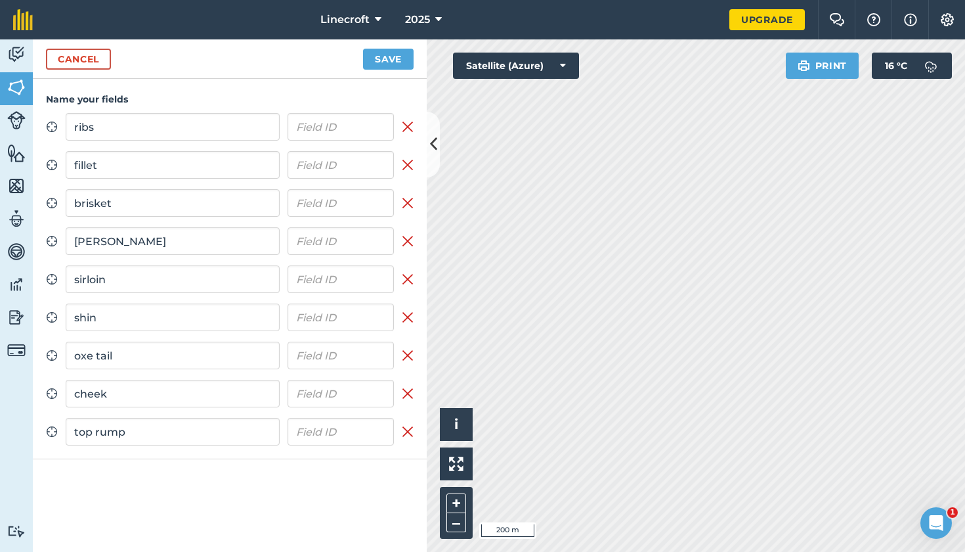
click at [192, 490] on div "Name your fields Zoom to field ribs Remove field Zoom to field fillet Remove fi…" at bounding box center [230, 315] width 394 height 473
click at [93, 354] on input "oxe tail" at bounding box center [173, 356] width 214 height 28
type input "oxtail"
click at [171, 515] on div "Name your fields Zoom to field ribs Remove field Zoom to field fillet Remove fi…" at bounding box center [230, 315] width 394 height 473
click at [396, 65] on button "Save" at bounding box center [388, 59] width 51 height 21
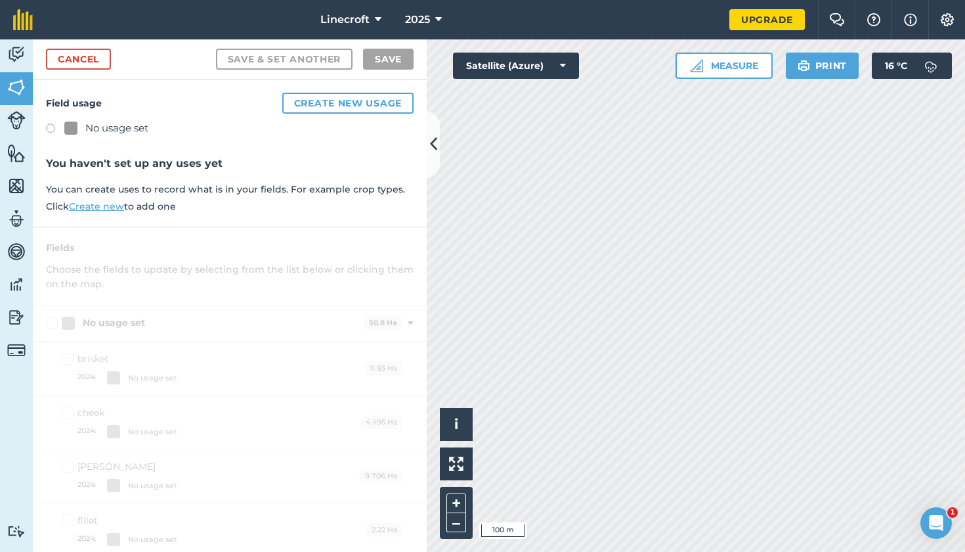
click at [13, 83] on img at bounding box center [16, 87] width 18 height 20
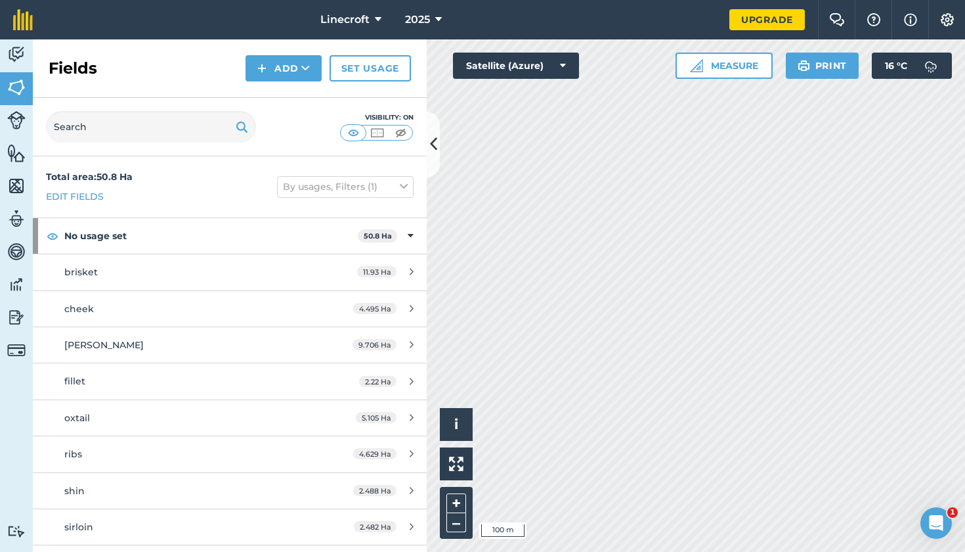
click at [279, 68] on button "Add" at bounding box center [284, 68] width 76 height 26
click at [292, 107] on link "Draw" at bounding box center [284, 97] width 72 height 29
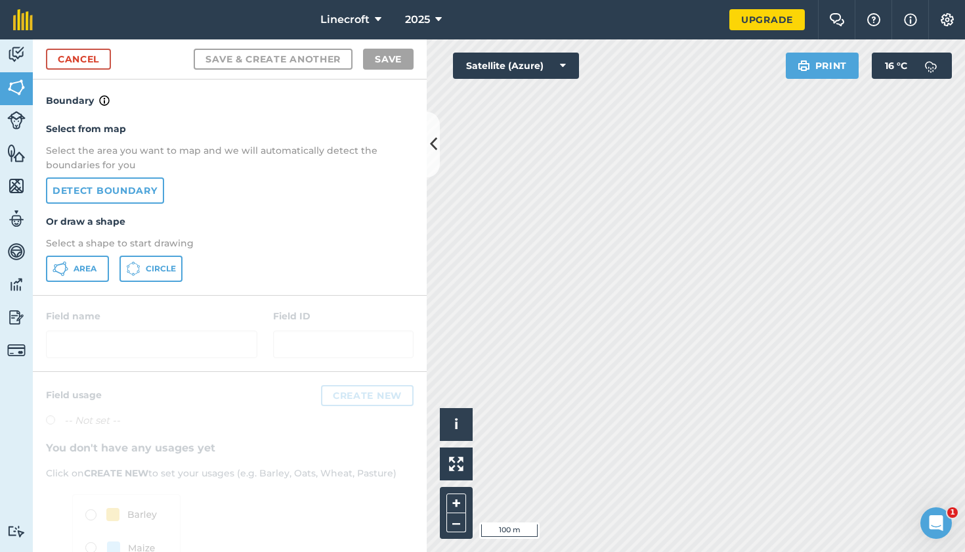
click at [86, 263] on span "Area" at bounding box center [85, 268] width 23 height 11
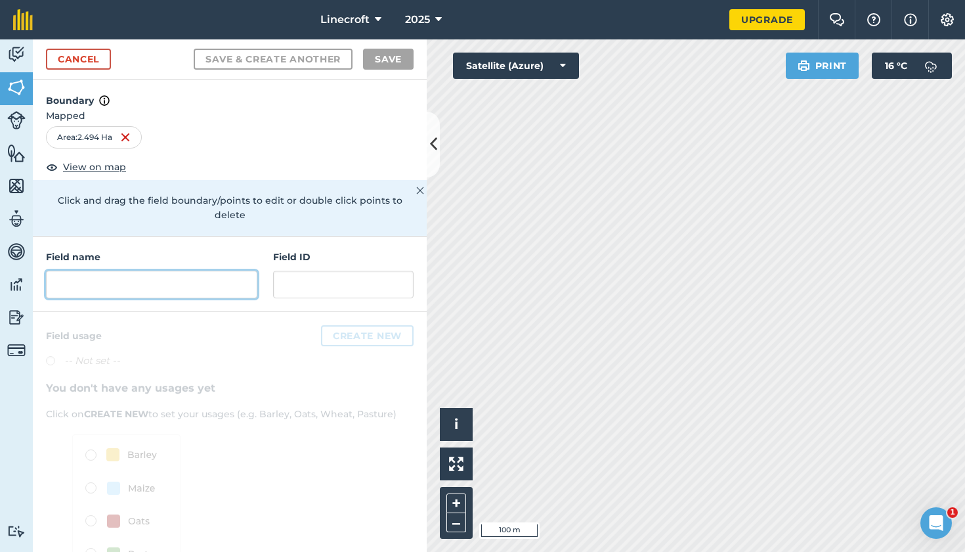
click at [210, 273] on input "text" at bounding box center [151, 285] width 211 height 28
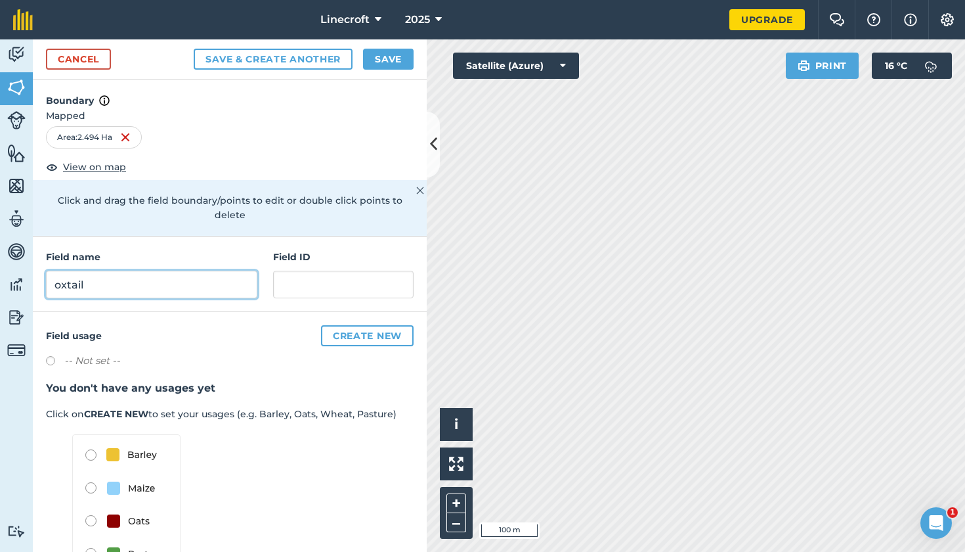
type input "oxtail"
click at [389, 60] on button "Save" at bounding box center [388, 59] width 51 height 21
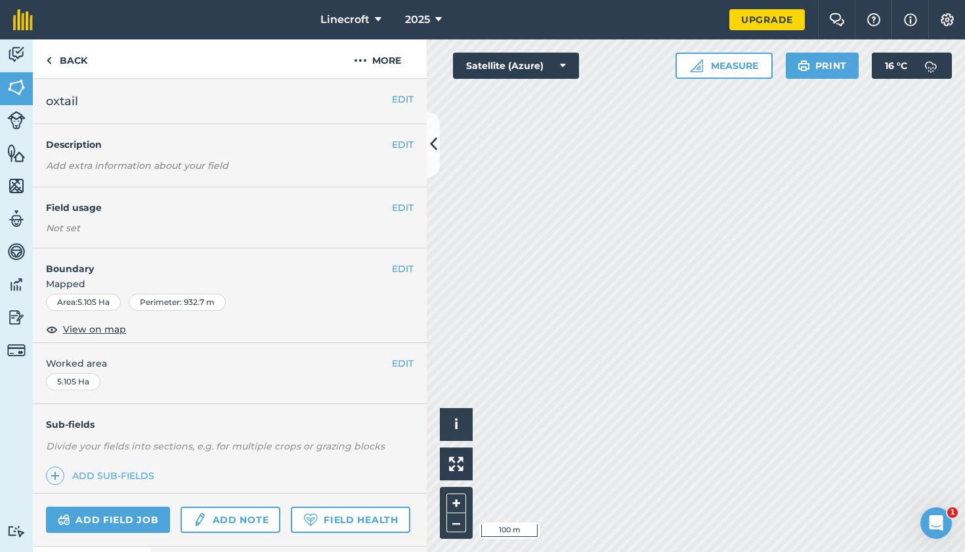
click at [407, 99] on button "EDIT" at bounding box center [403, 99] width 22 height 14
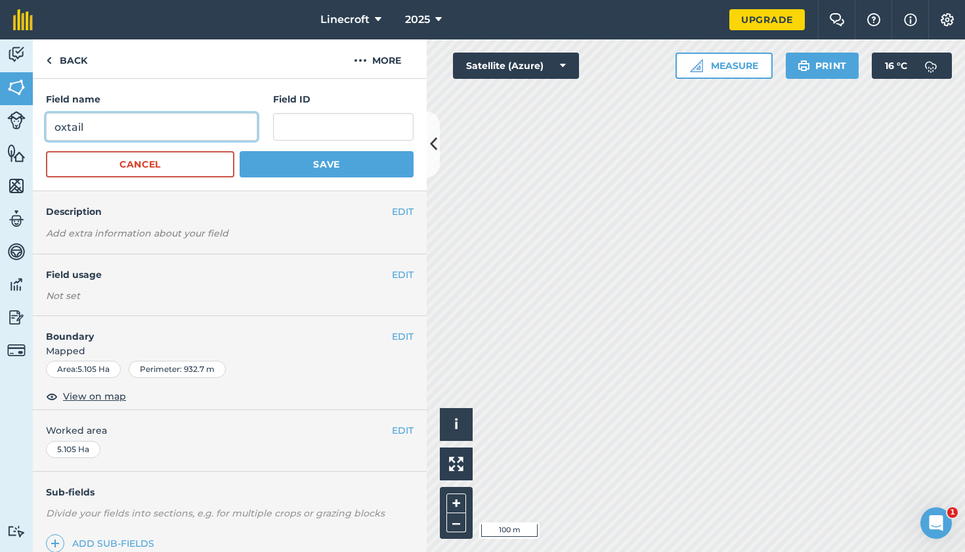
drag, startPoint x: 189, startPoint y: 125, endPoint x: 67, endPoint y: 124, distance: 122.2
click at [67, 124] on input "oxtail" at bounding box center [151, 127] width 211 height 28
drag, startPoint x: 91, startPoint y: 123, endPoint x: 44, endPoint y: 125, distance: 47.3
click at [44, 125] on div "Field name oxtail Field ID Cancel Save" at bounding box center [230, 135] width 394 height 112
type input "braising"
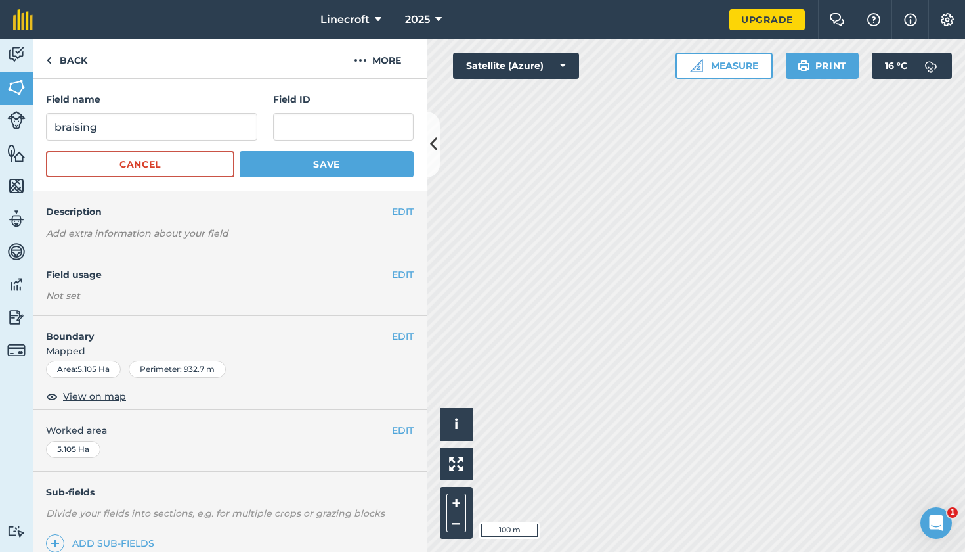
click at [324, 171] on button "Save" at bounding box center [327, 164] width 174 height 26
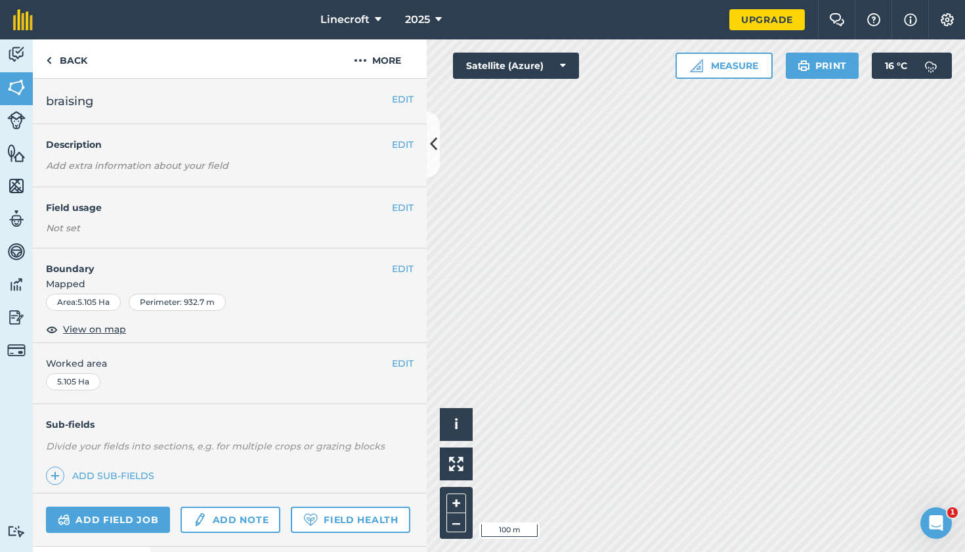
click at [563, 70] on icon at bounding box center [563, 65] width 6 height 13
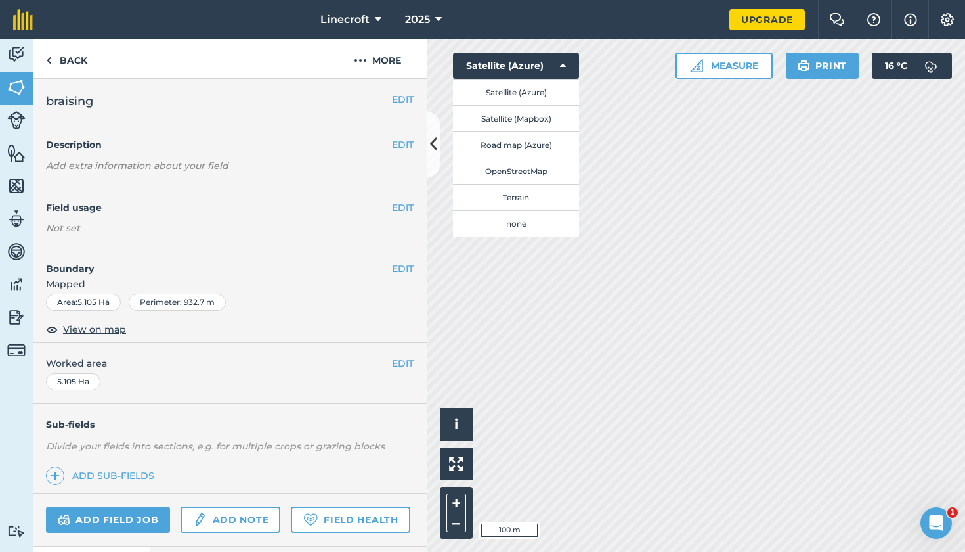
click at [564, 67] on icon at bounding box center [563, 65] width 6 height 13
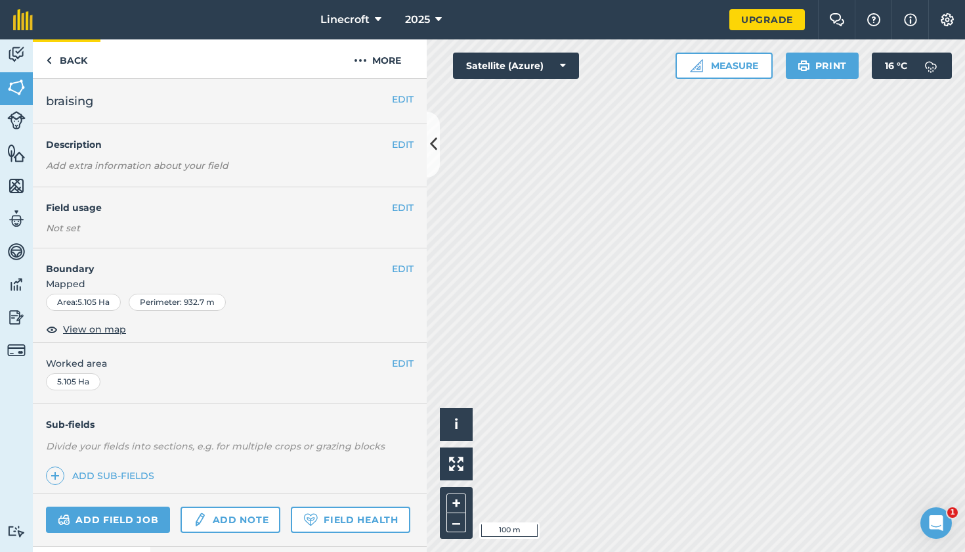
click at [70, 63] on link "Back" at bounding box center [67, 58] width 68 height 39
click at [393, 61] on button "More" at bounding box center [377, 58] width 99 height 39
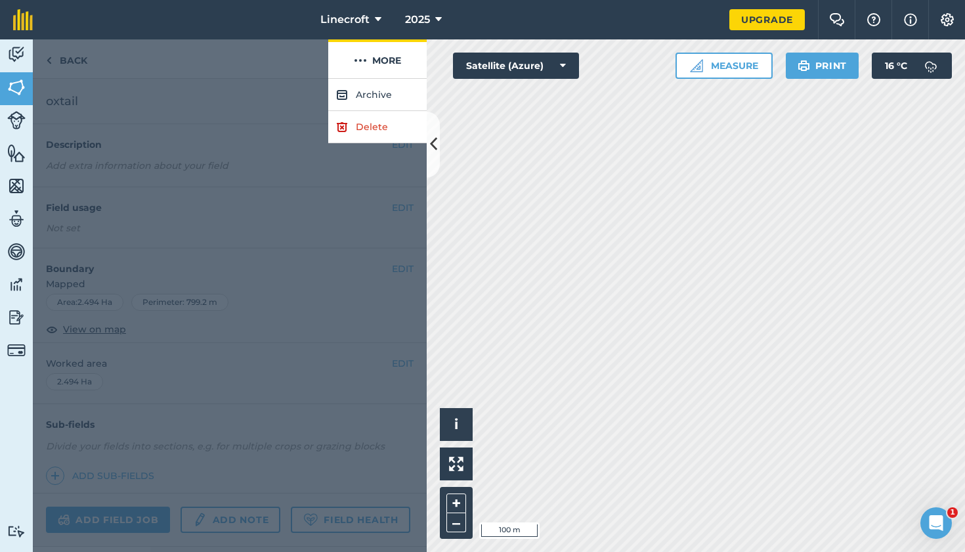
click at [393, 61] on button "More" at bounding box center [377, 58] width 99 height 39
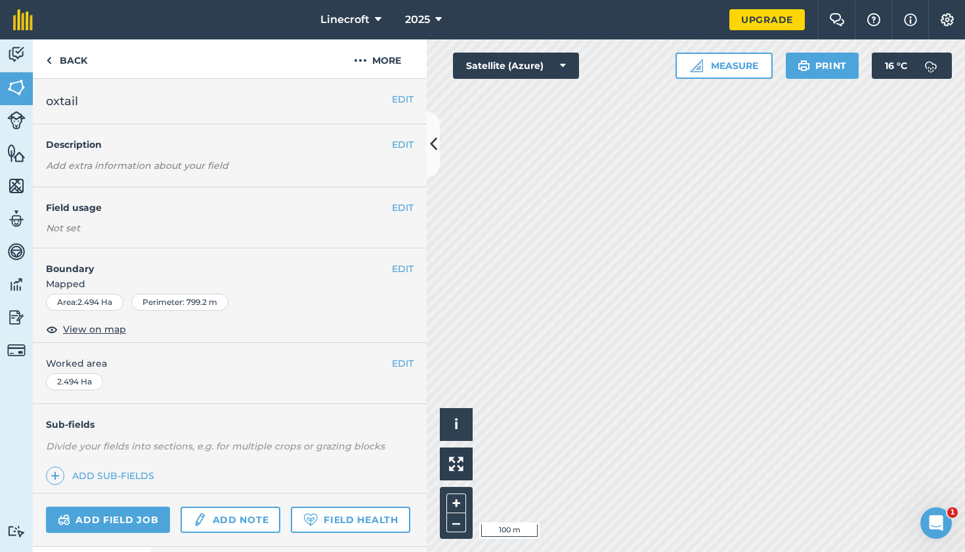
click at [23, 95] on img at bounding box center [16, 87] width 18 height 20
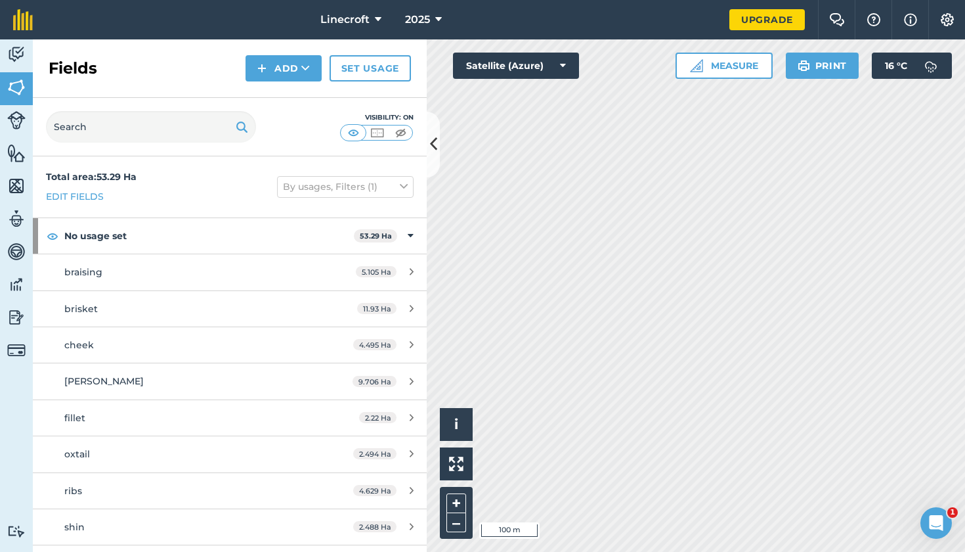
click at [273, 70] on button "Add" at bounding box center [284, 68] width 76 height 26
click at [297, 100] on link "Draw" at bounding box center [284, 97] width 72 height 29
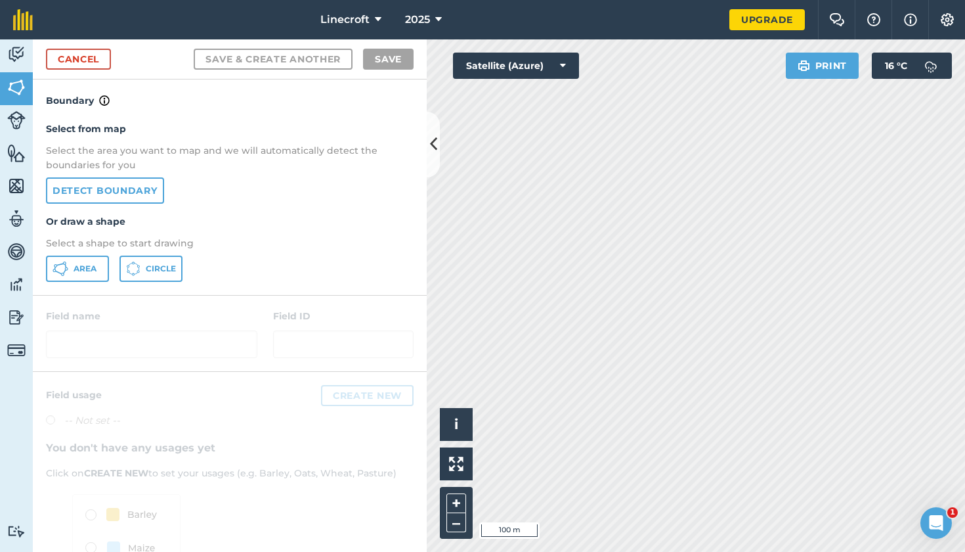
click at [87, 271] on span "Area" at bounding box center [85, 268] width 23 height 11
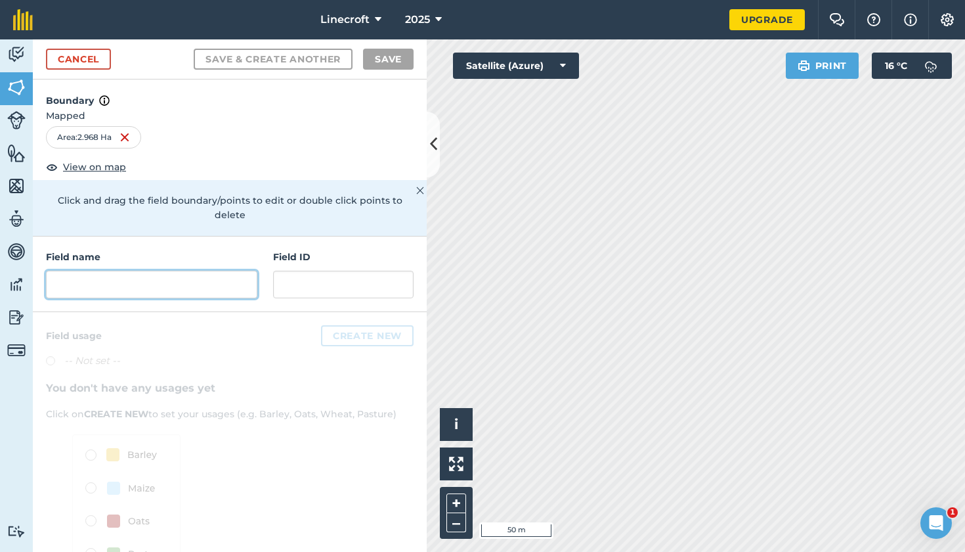
click at [209, 271] on input "text" at bounding box center [151, 285] width 211 height 28
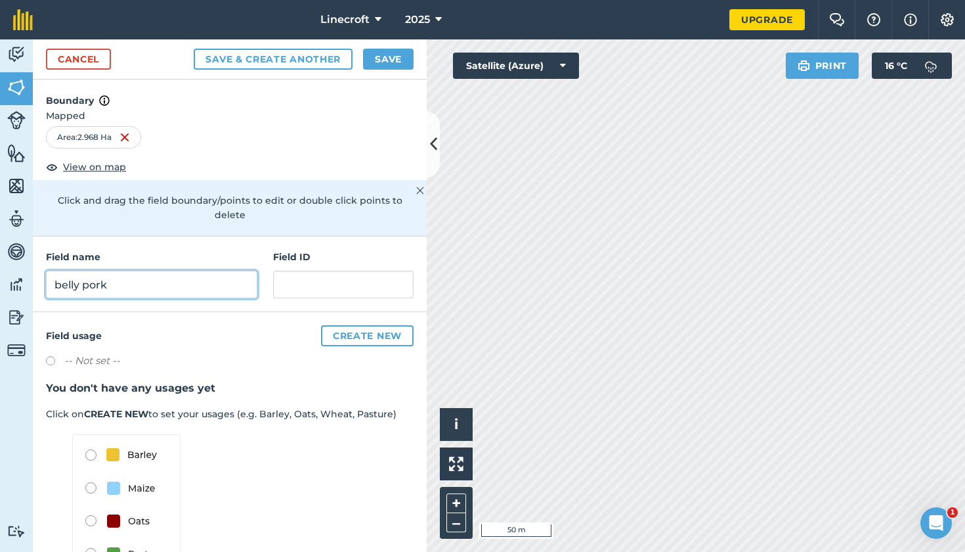
type input "belly pork"
click at [393, 62] on button "Save" at bounding box center [388, 59] width 51 height 21
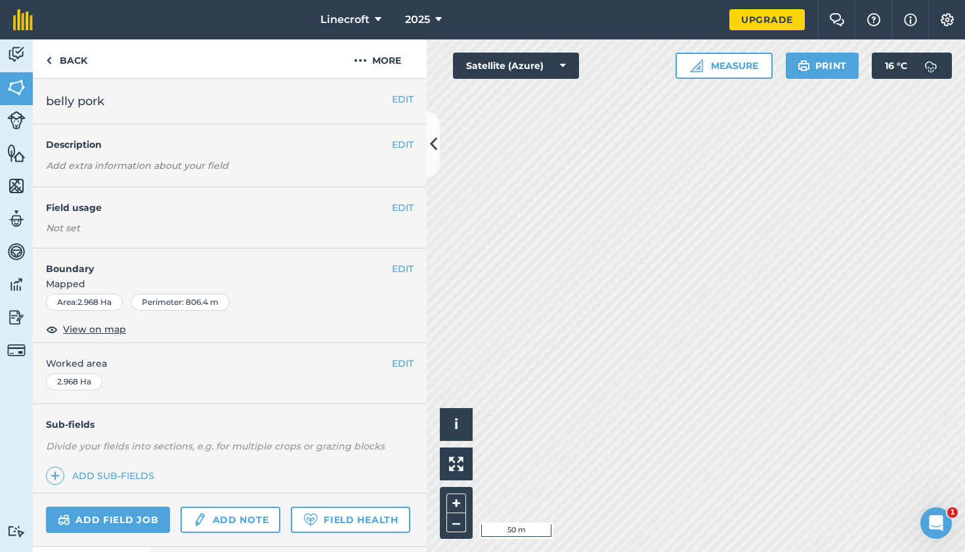
click at [23, 85] on img at bounding box center [16, 87] width 18 height 20
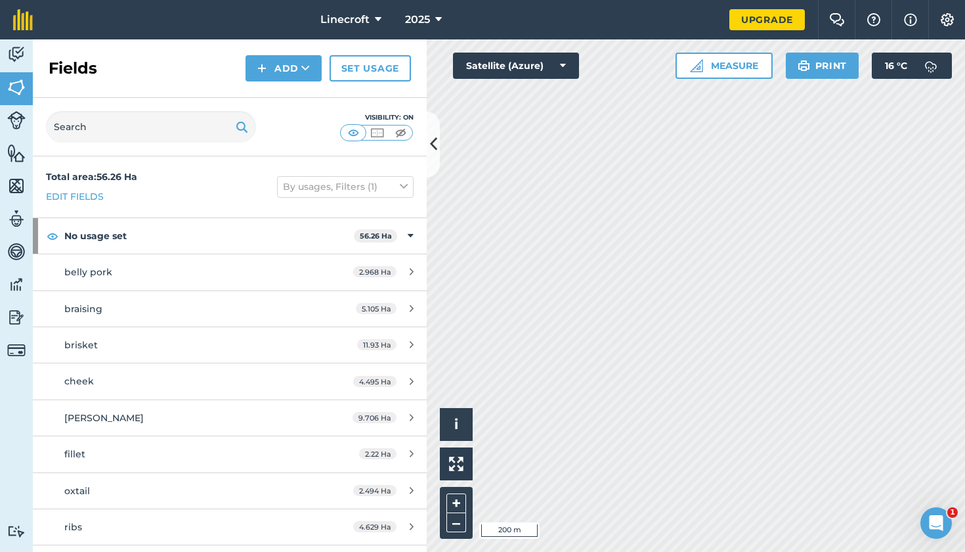
click at [832, 60] on button "Print" at bounding box center [823, 66] width 74 height 26
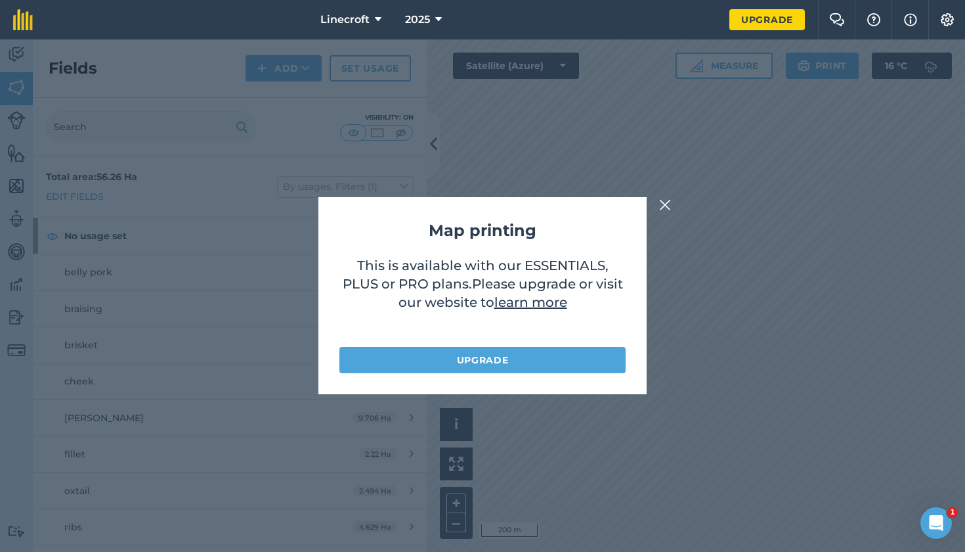
click at [667, 206] on img at bounding box center [665, 205] width 12 height 16
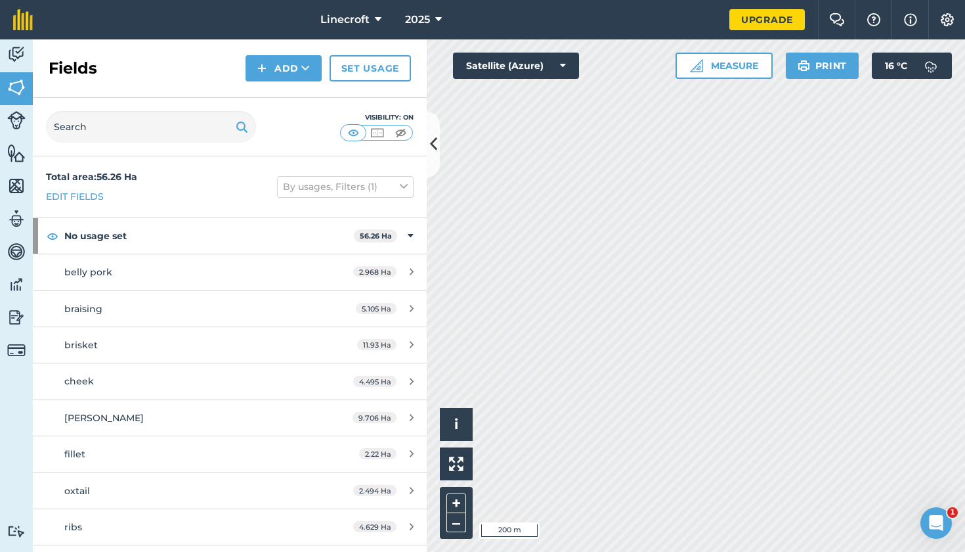
click at [375, 14] on icon at bounding box center [378, 20] width 7 height 16
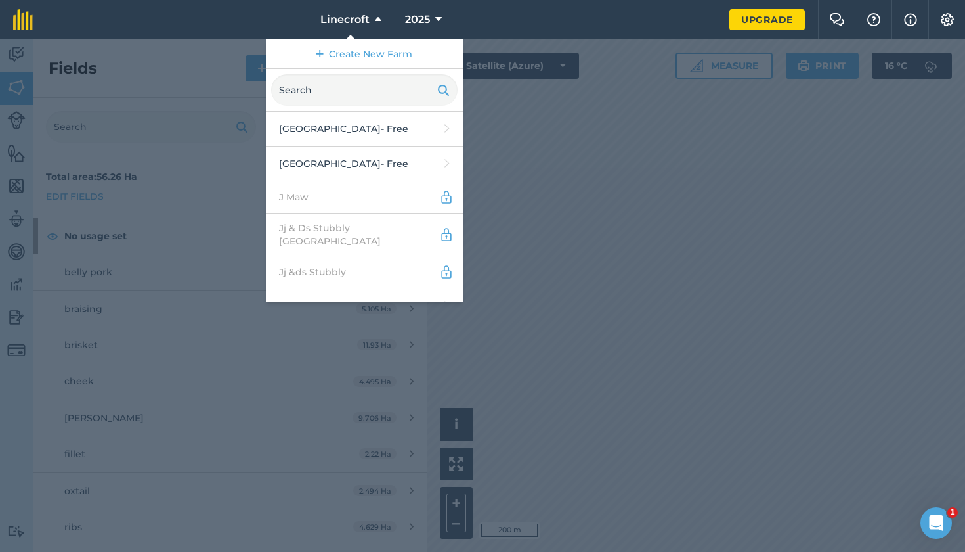
click at [281, 17] on nav "Linecroft Create New Farm Highfield Farm - Free Highfield House - Free J Maw Jj…" at bounding box center [388, 19] width 684 height 39
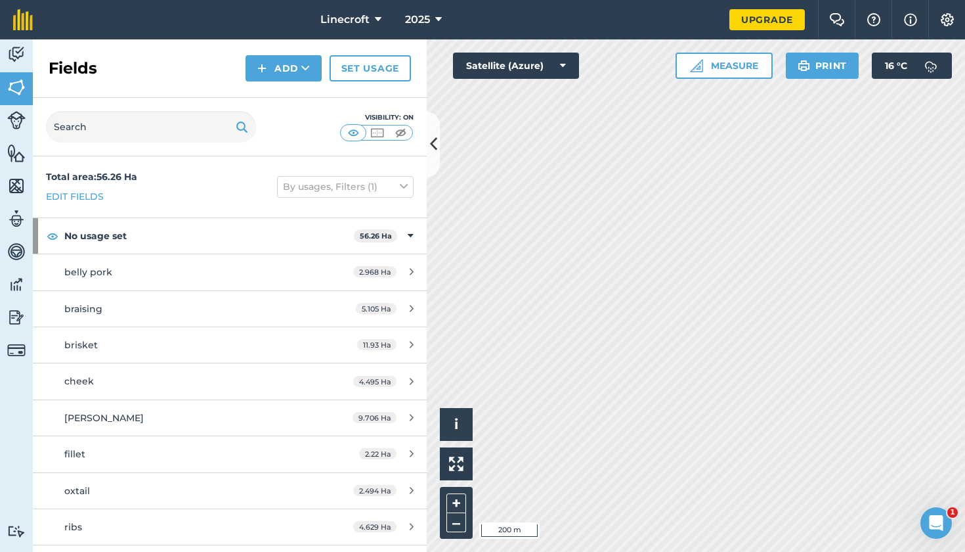
click at [14, 127] on img at bounding box center [16, 120] width 18 height 18
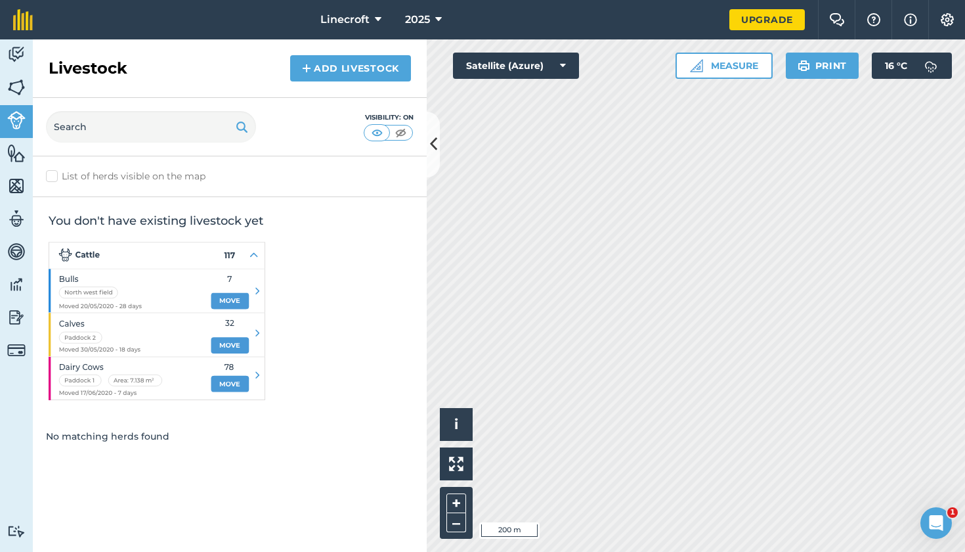
click at [14, 156] on img at bounding box center [16, 153] width 18 height 20
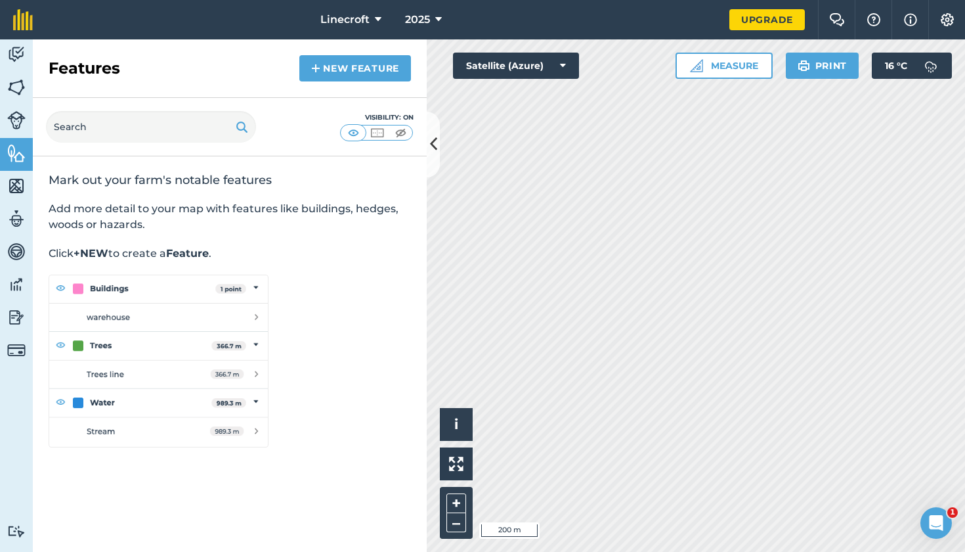
click at [18, 190] on img at bounding box center [16, 186] width 18 height 20
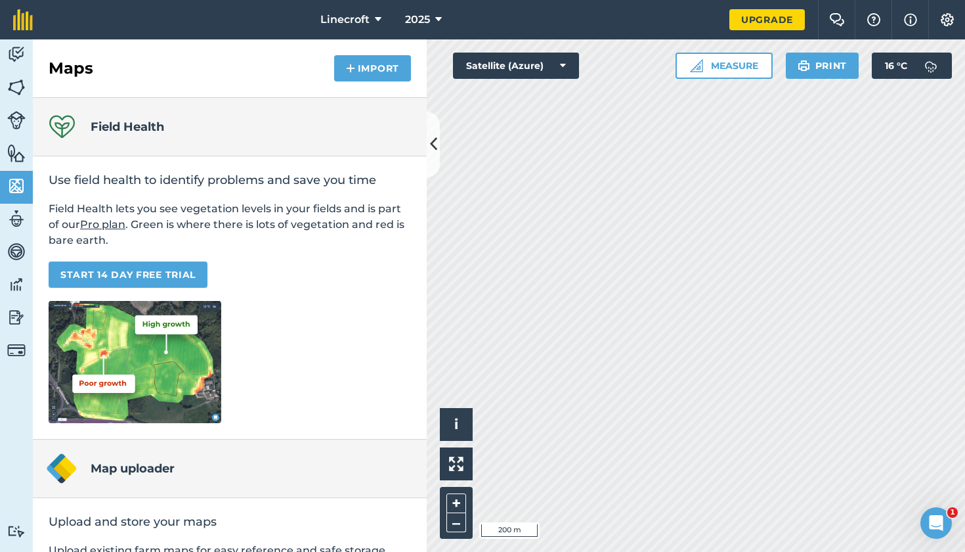
click at [16, 219] on img at bounding box center [16, 219] width 18 height 20
select select "MEMBER"
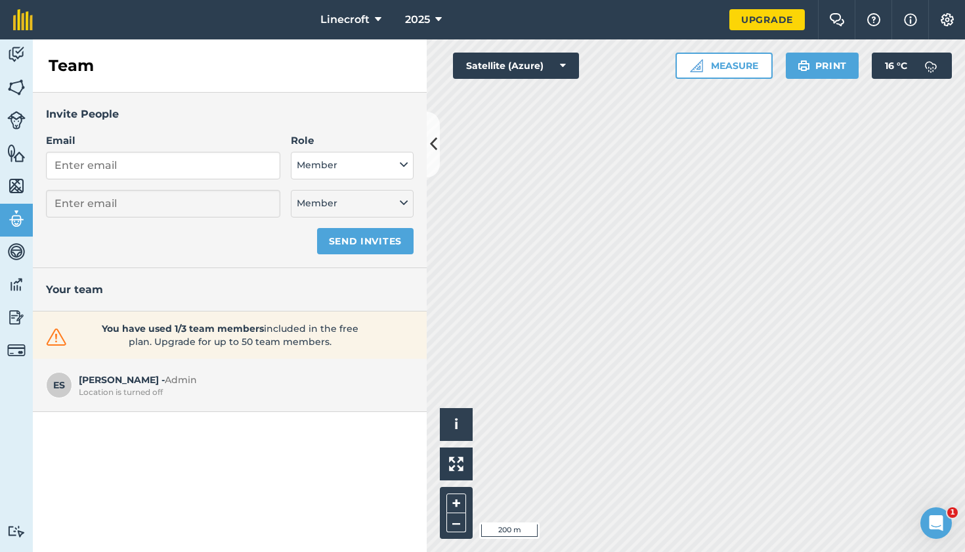
click at [12, 261] on link "Vehicles" at bounding box center [16, 252] width 33 height 33
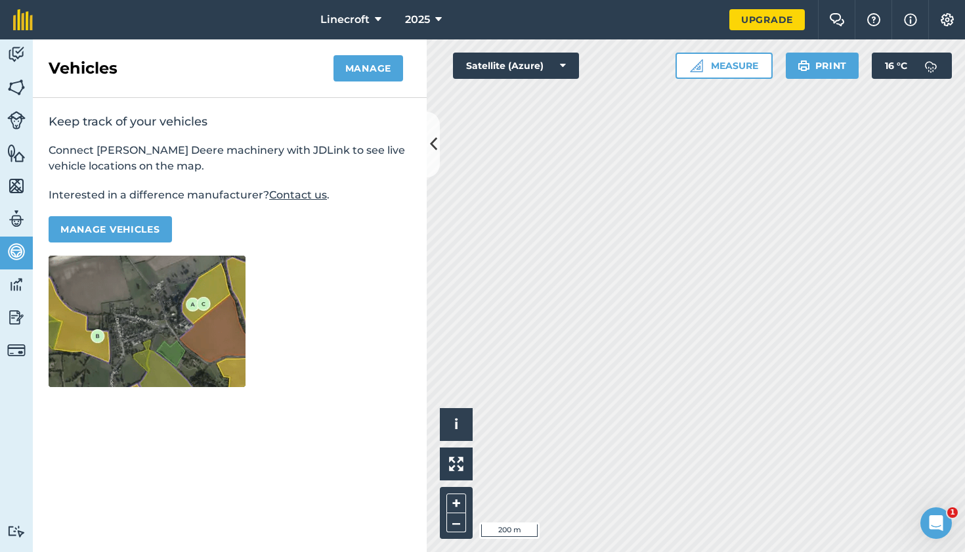
click at [12, 281] on img at bounding box center [16, 285] width 18 height 20
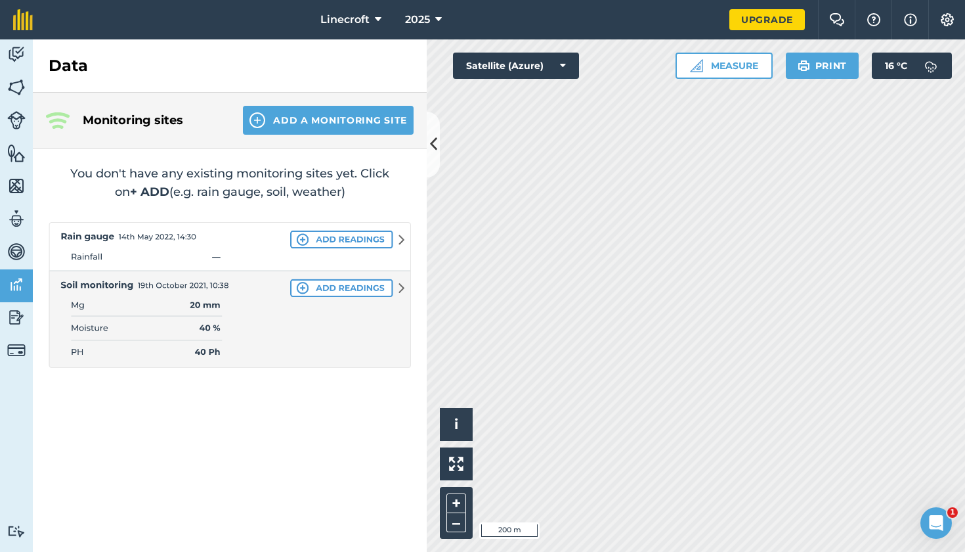
click at [11, 318] on img at bounding box center [16, 317] width 18 height 20
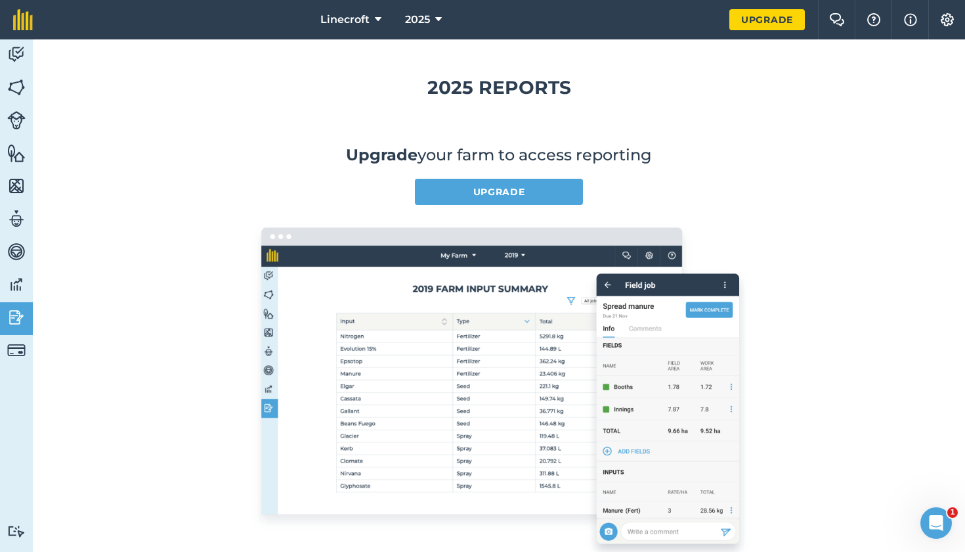
click at [12, 356] on img at bounding box center [16, 350] width 18 height 18
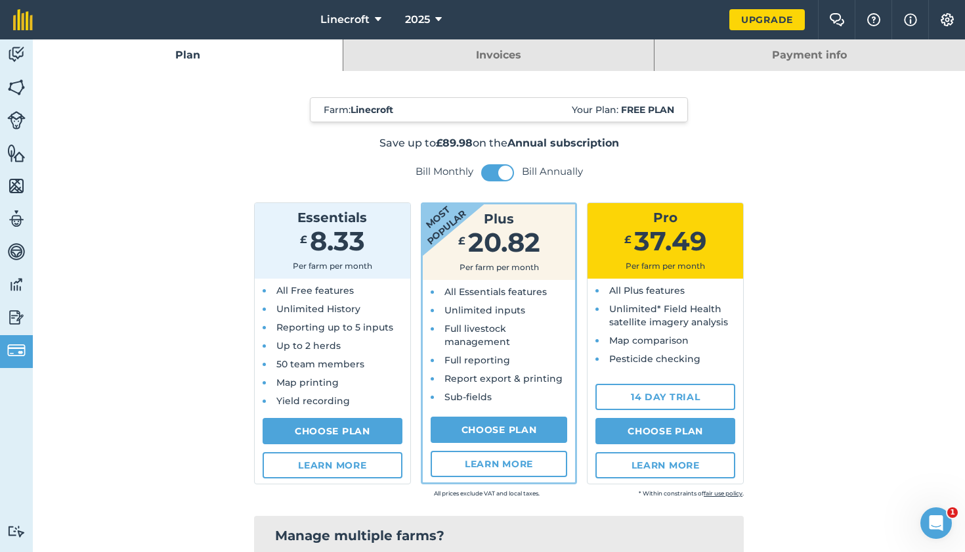
click at [17, 55] on img at bounding box center [16, 55] width 18 height 20
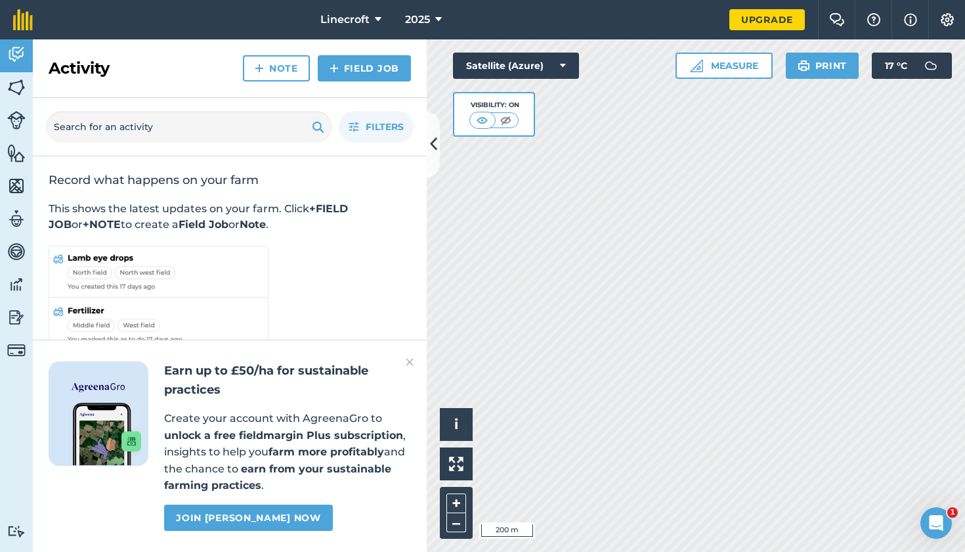
click at [408, 365] on img at bounding box center [410, 362] width 8 height 16
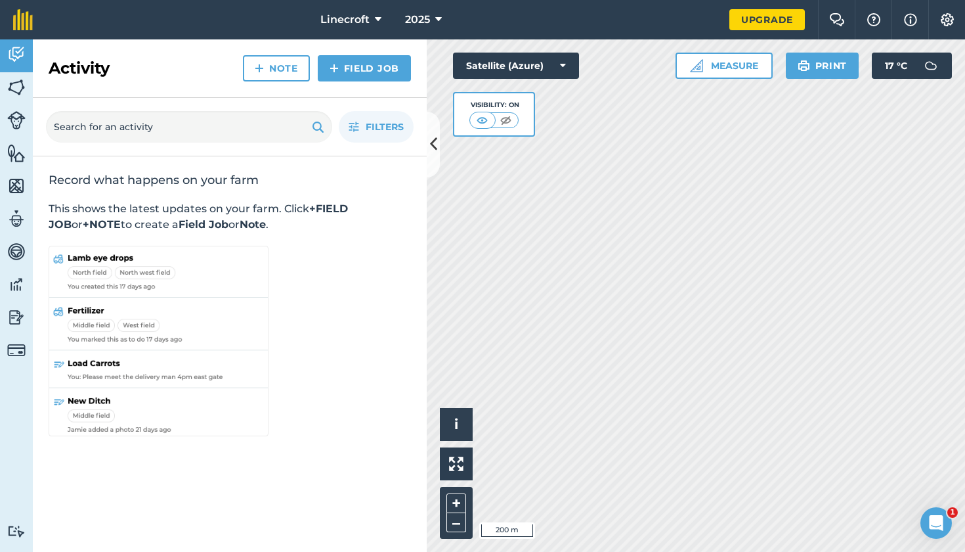
click at [379, 19] on icon at bounding box center [378, 20] width 7 height 16
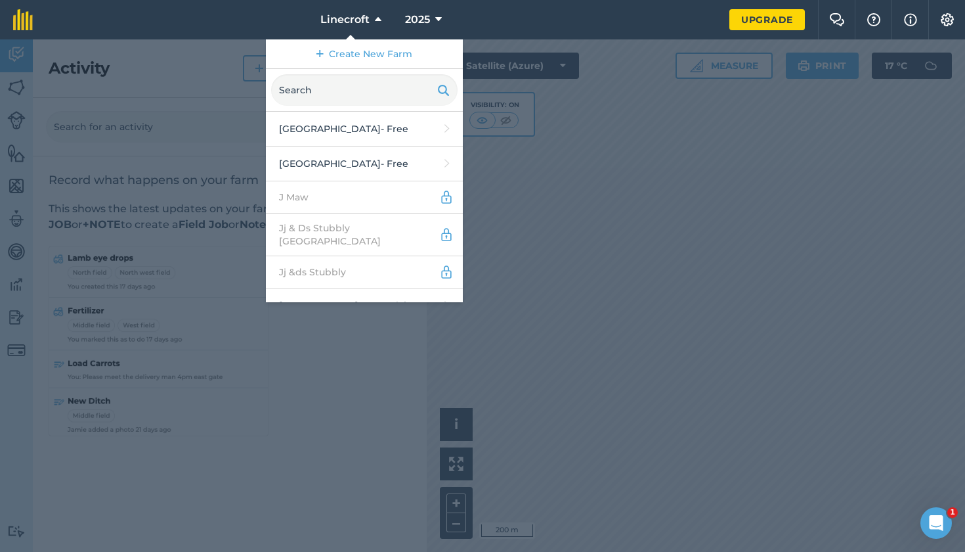
click at [362, 408] on div at bounding box center [482, 295] width 965 height 512
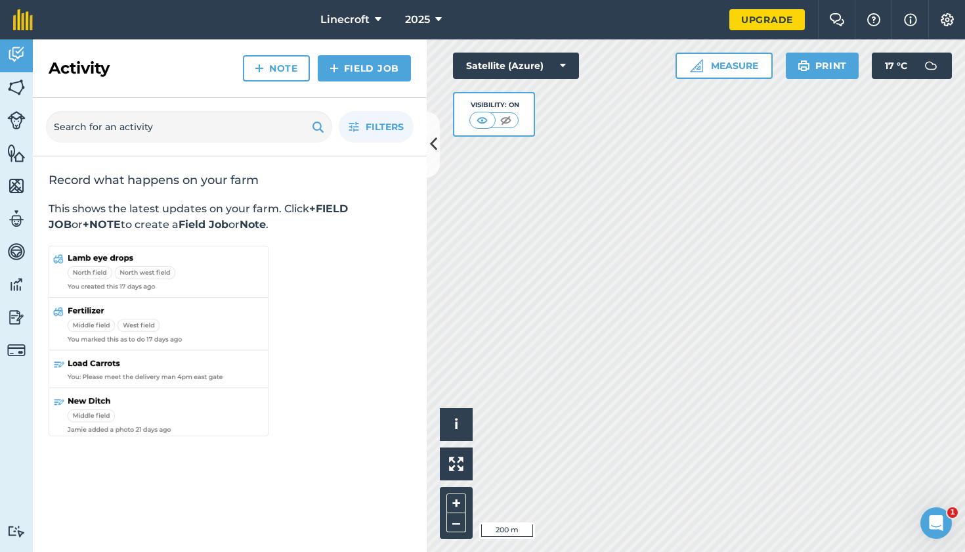
click at [506, 123] on img at bounding box center [506, 120] width 16 height 13
click at [489, 117] on img at bounding box center [483, 120] width 16 height 13
click at [541, 67] on button "Satellite (Azure)" at bounding box center [516, 66] width 126 height 26
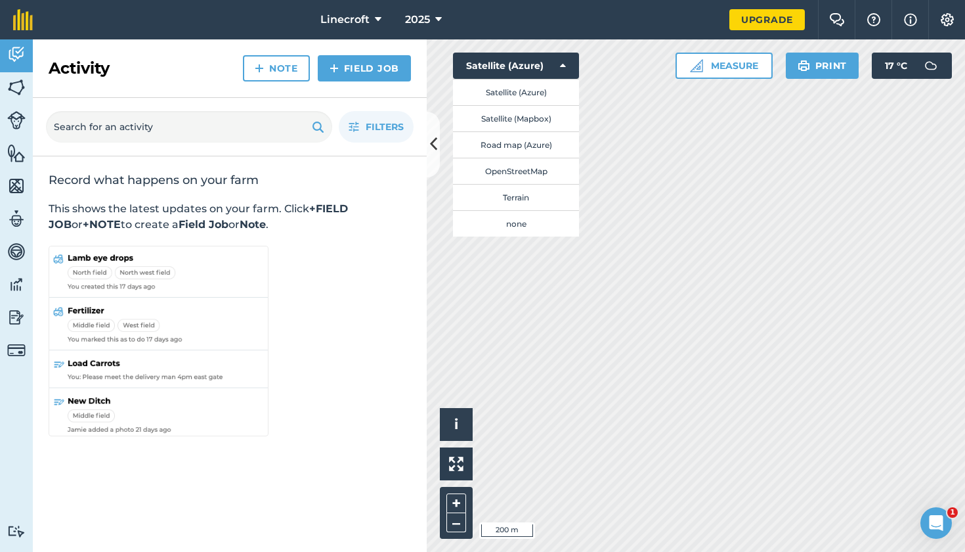
click at [536, 125] on button "Satellite (Mapbox)" at bounding box center [516, 118] width 126 height 26
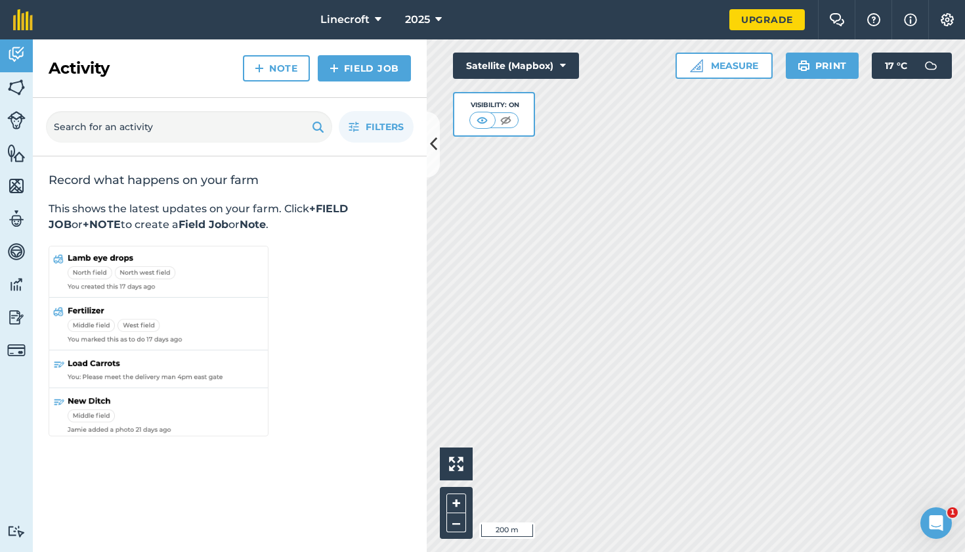
click at [559, 66] on button "Satellite (Mapbox)" at bounding box center [516, 66] width 126 height 26
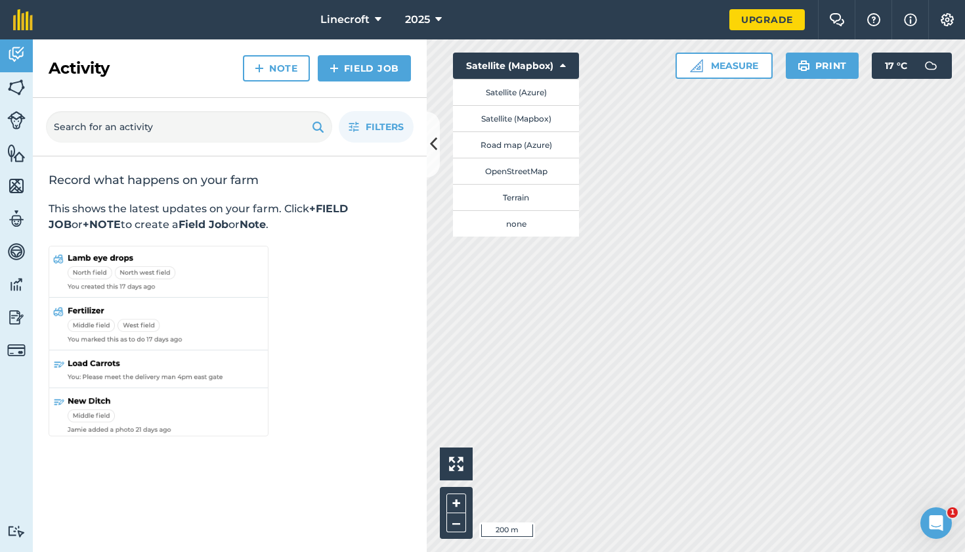
click at [559, 66] on button "Satellite (Mapbox)" at bounding box center [516, 66] width 126 height 26
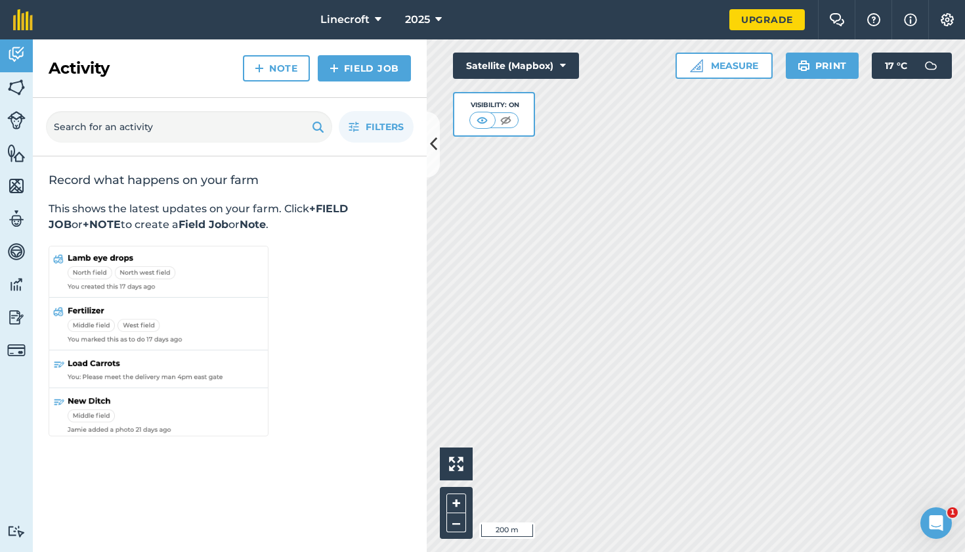
click at [369, 21] on span "Linecroft" at bounding box center [344, 20] width 49 height 16
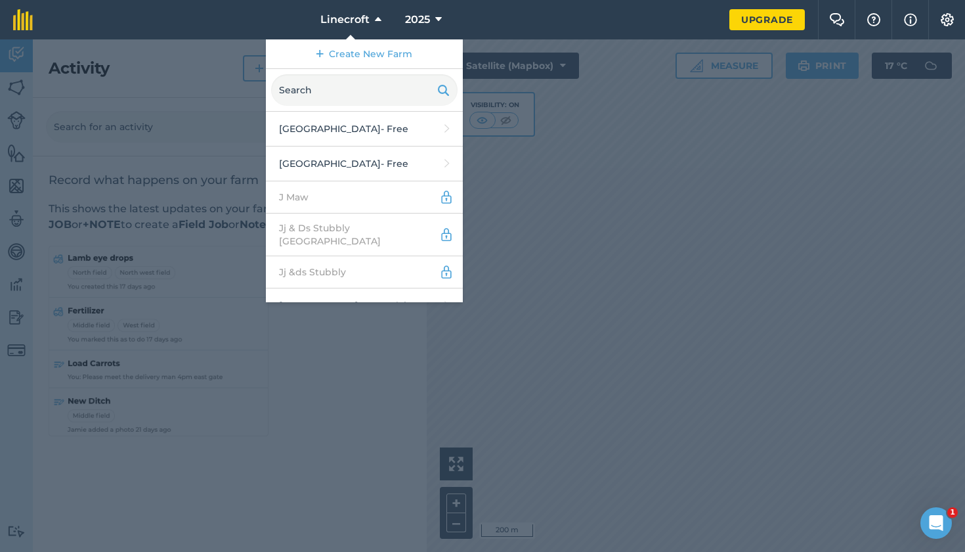
click at [369, 21] on span "Linecroft" at bounding box center [344, 20] width 49 height 16
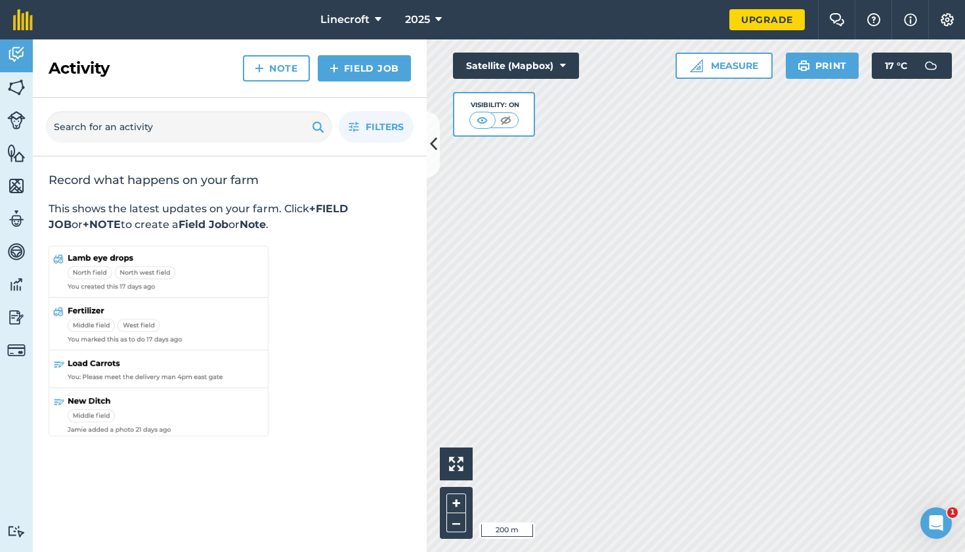
click at [359, 18] on span "Linecroft" at bounding box center [344, 20] width 49 height 16
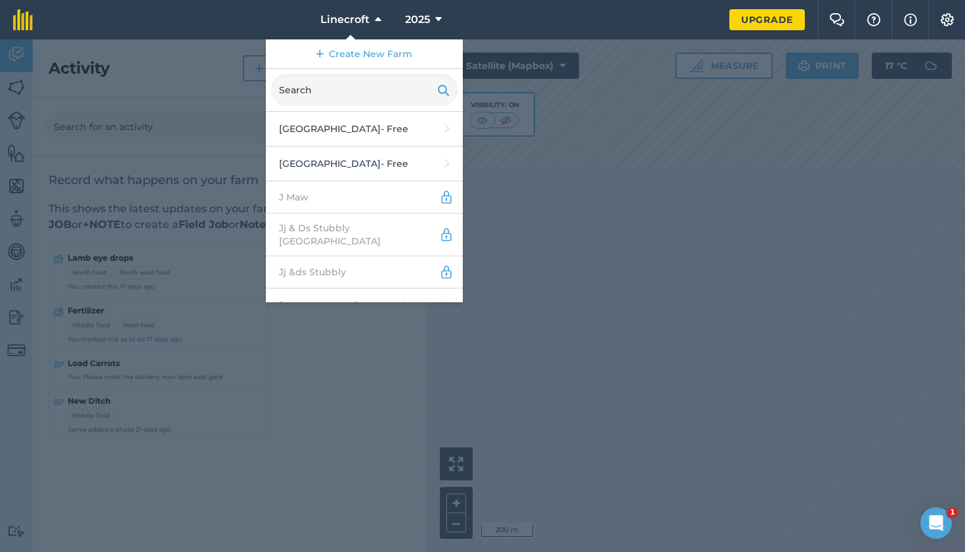
click at [359, 18] on span "Linecroft" at bounding box center [344, 20] width 49 height 16
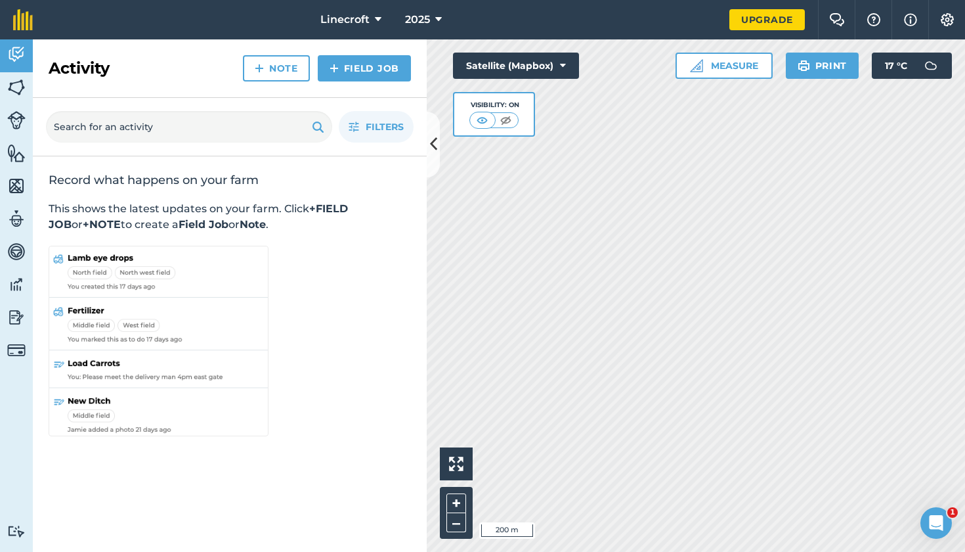
click at [359, 18] on span "Linecroft" at bounding box center [344, 20] width 49 height 16
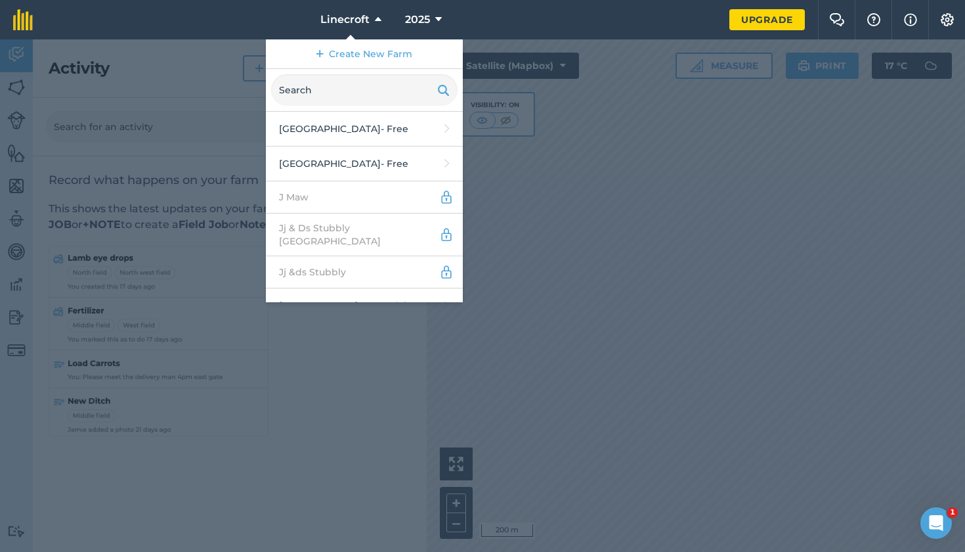
click at [359, 18] on span "Linecroft" at bounding box center [344, 20] width 49 height 16
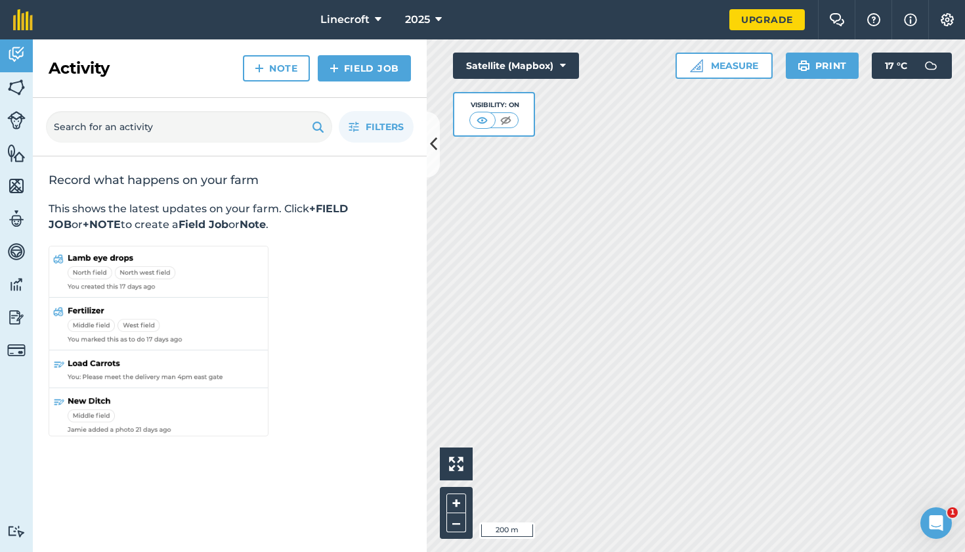
click at [416, 428] on div "Record what happens on your farm This shows the latest updates on your farm. Cl…" at bounding box center [230, 305] width 394 height 299
